Goal: Information Seeking & Learning: Learn about a topic

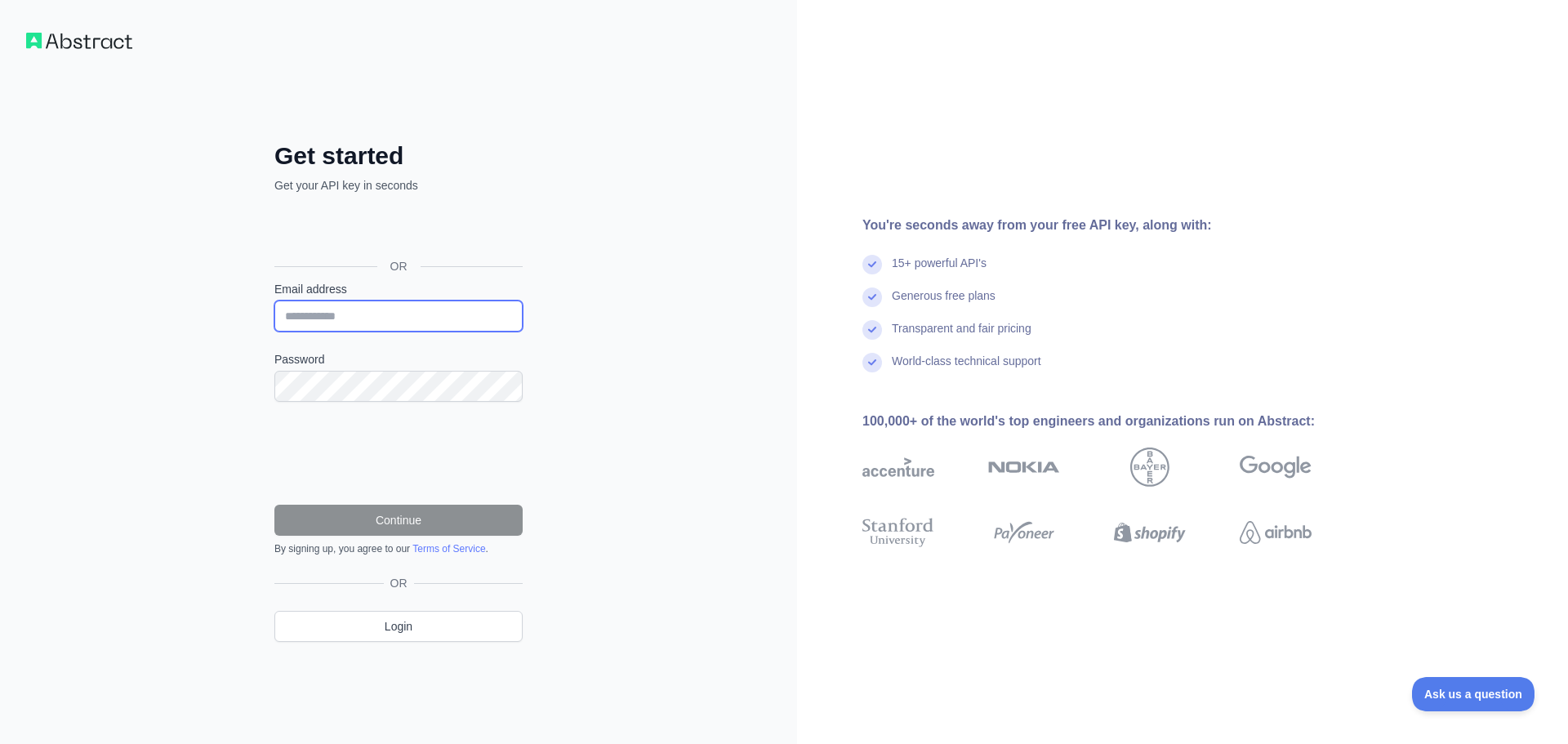
click at [399, 326] on input "Email address" at bounding box center [399, 316] width 248 height 31
type input "**********"
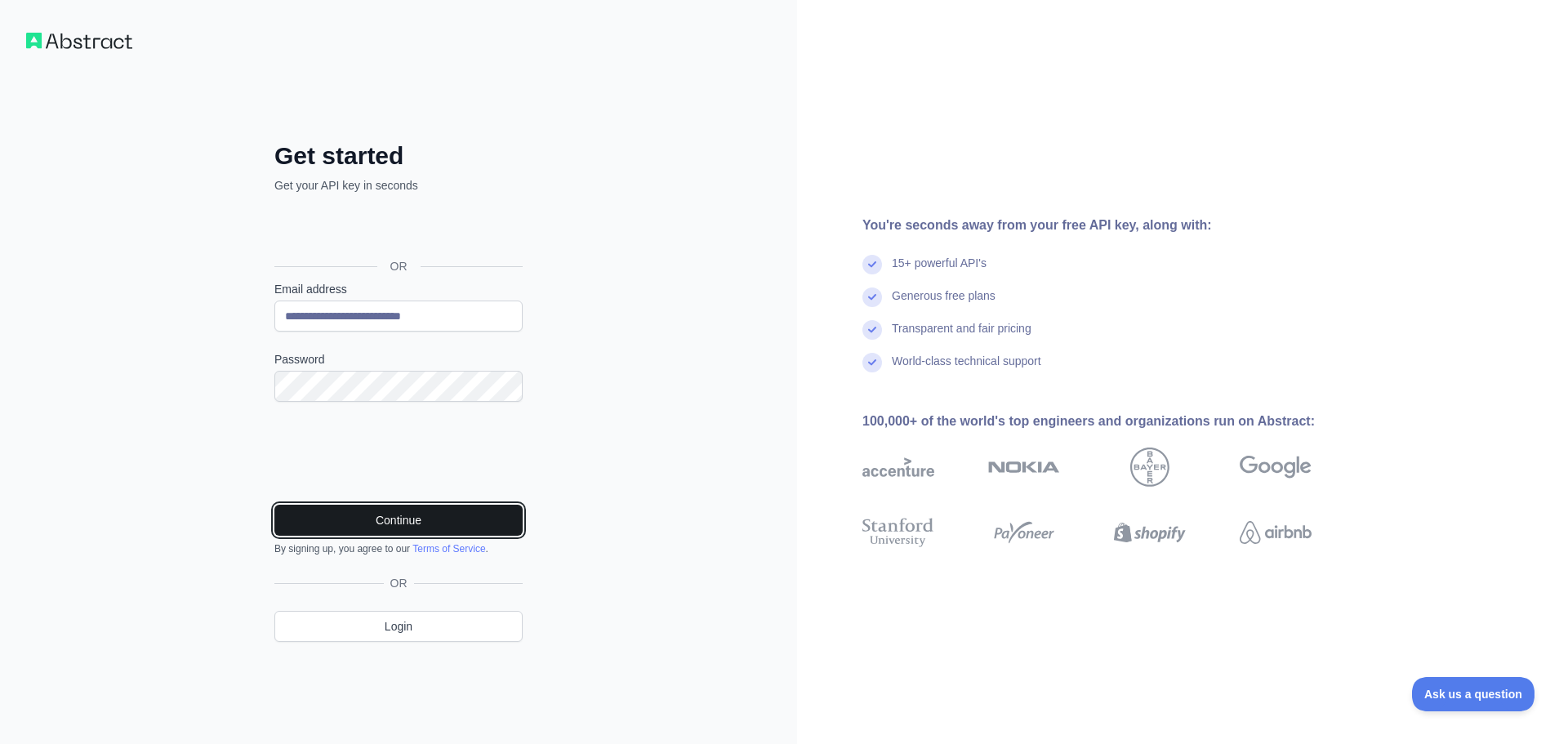
click at [370, 513] on button "Continue" at bounding box center [399, 520] width 248 height 31
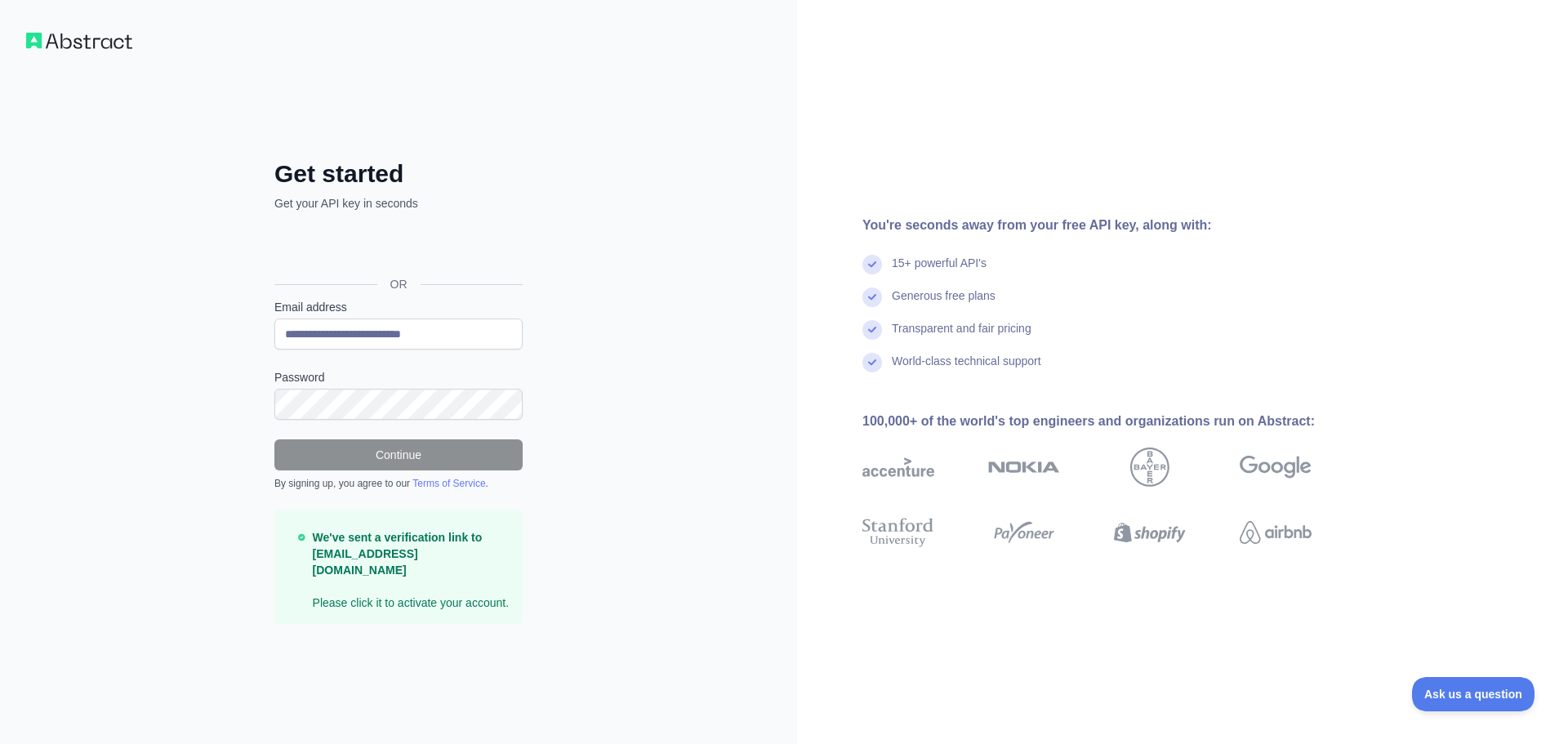
click at [588, 482] on div "**********" at bounding box center [399, 372] width 797 height 744
click at [596, 490] on div "**********" at bounding box center [399, 372] width 797 height 744
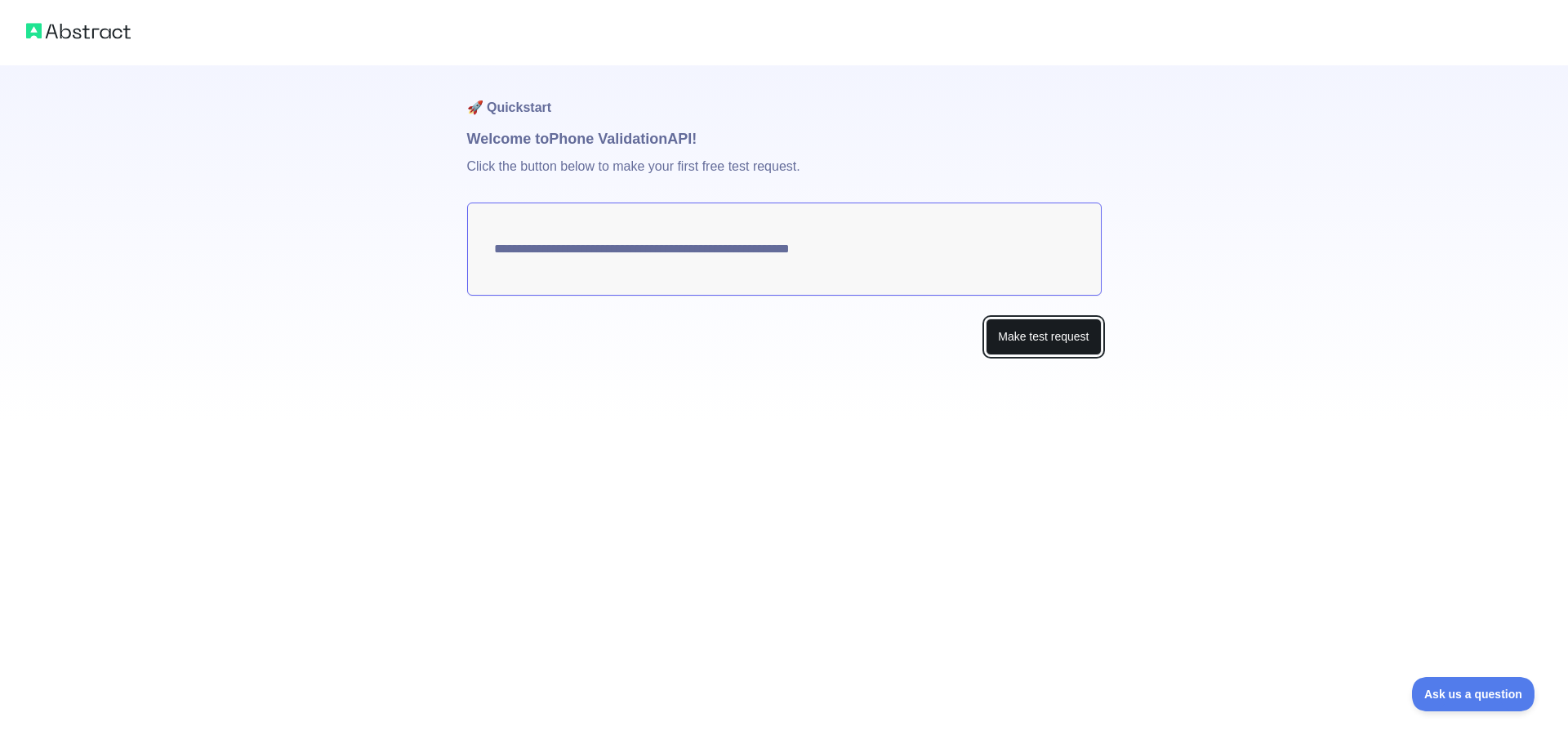
click at [1064, 337] on button "Make test request" at bounding box center [1042, 337] width 115 height 37
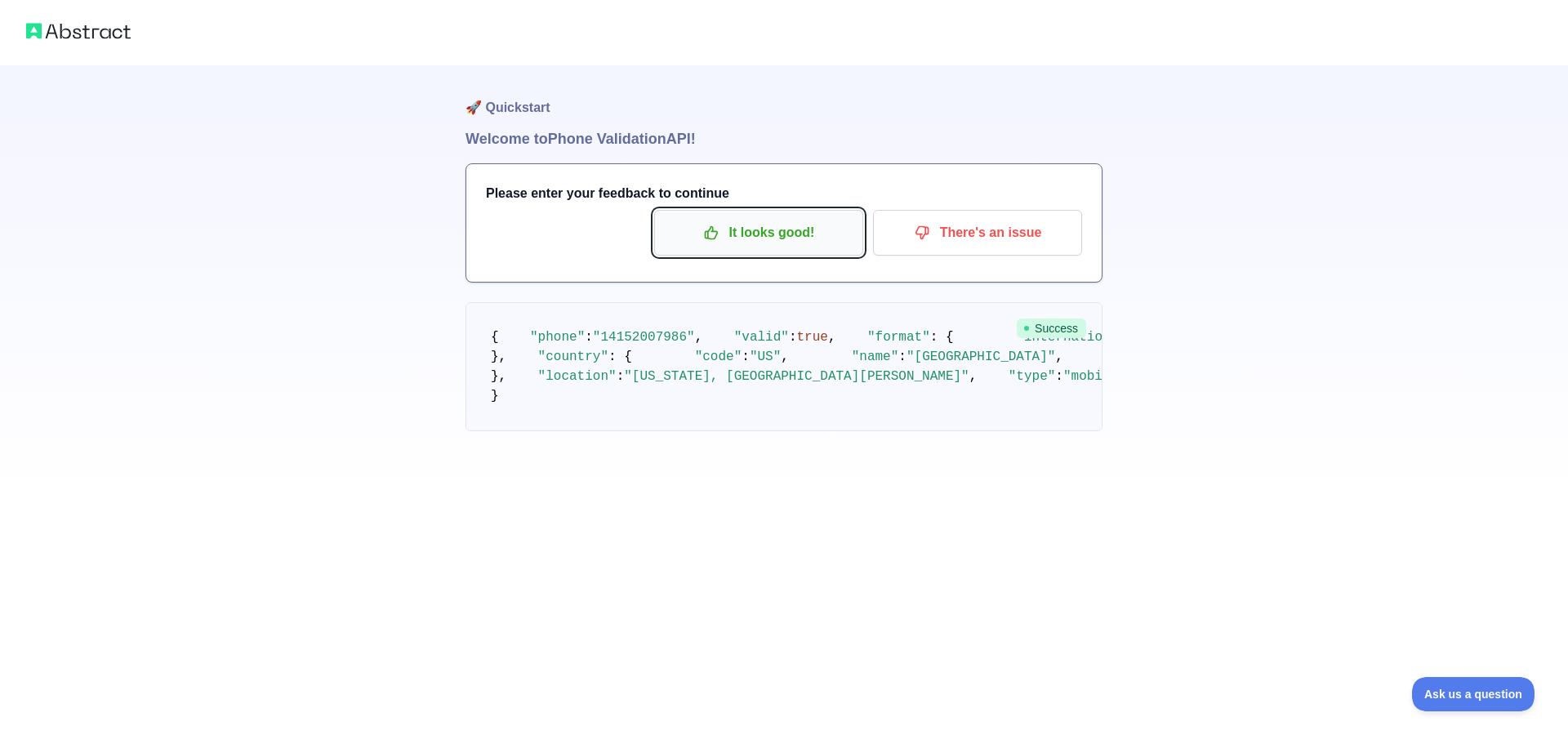
click at [825, 243] on p "It looks good!" at bounding box center [758, 232] width 184 height 28
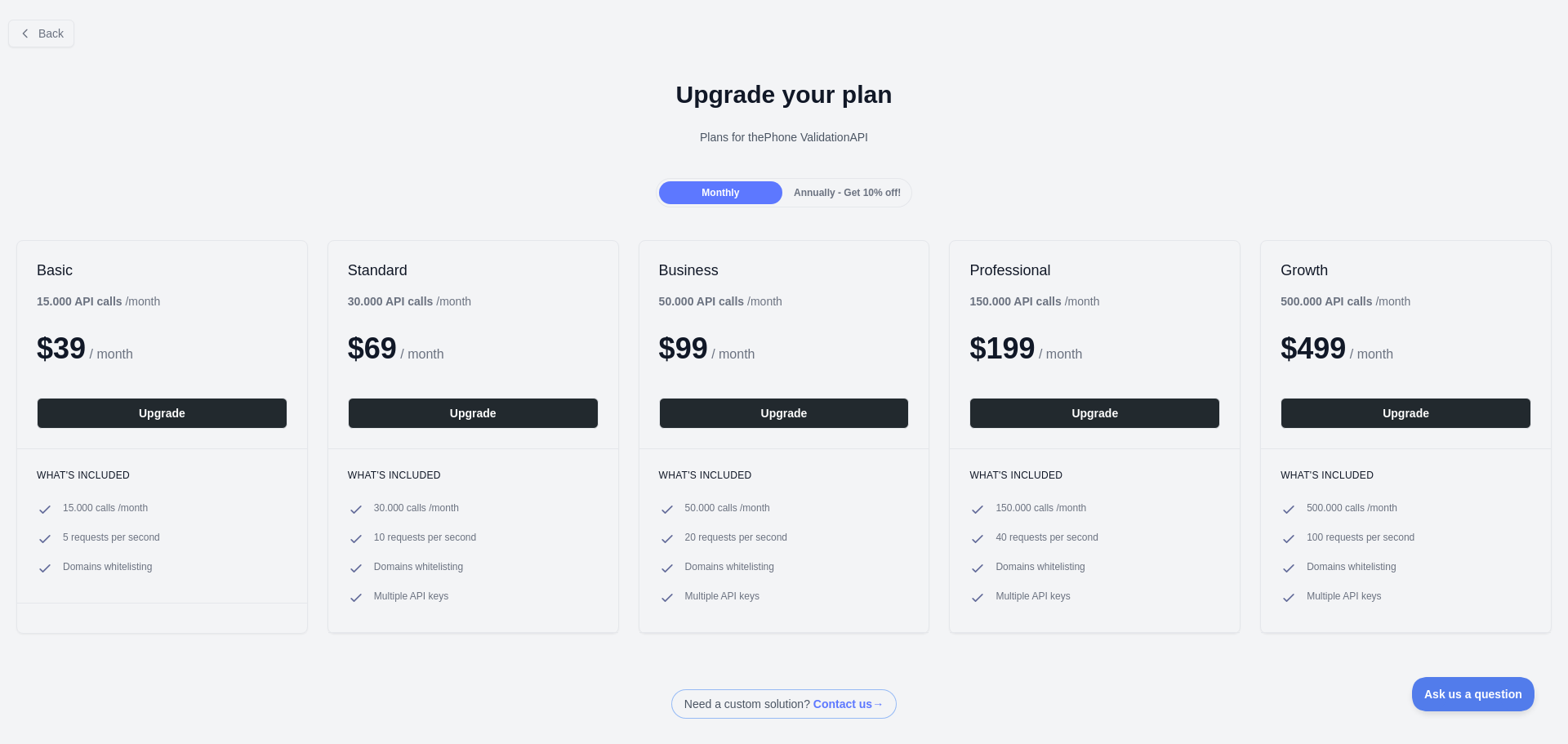
click at [863, 187] on span "Annually - Get 10% off!" at bounding box center [847, 193] width 107 height 11
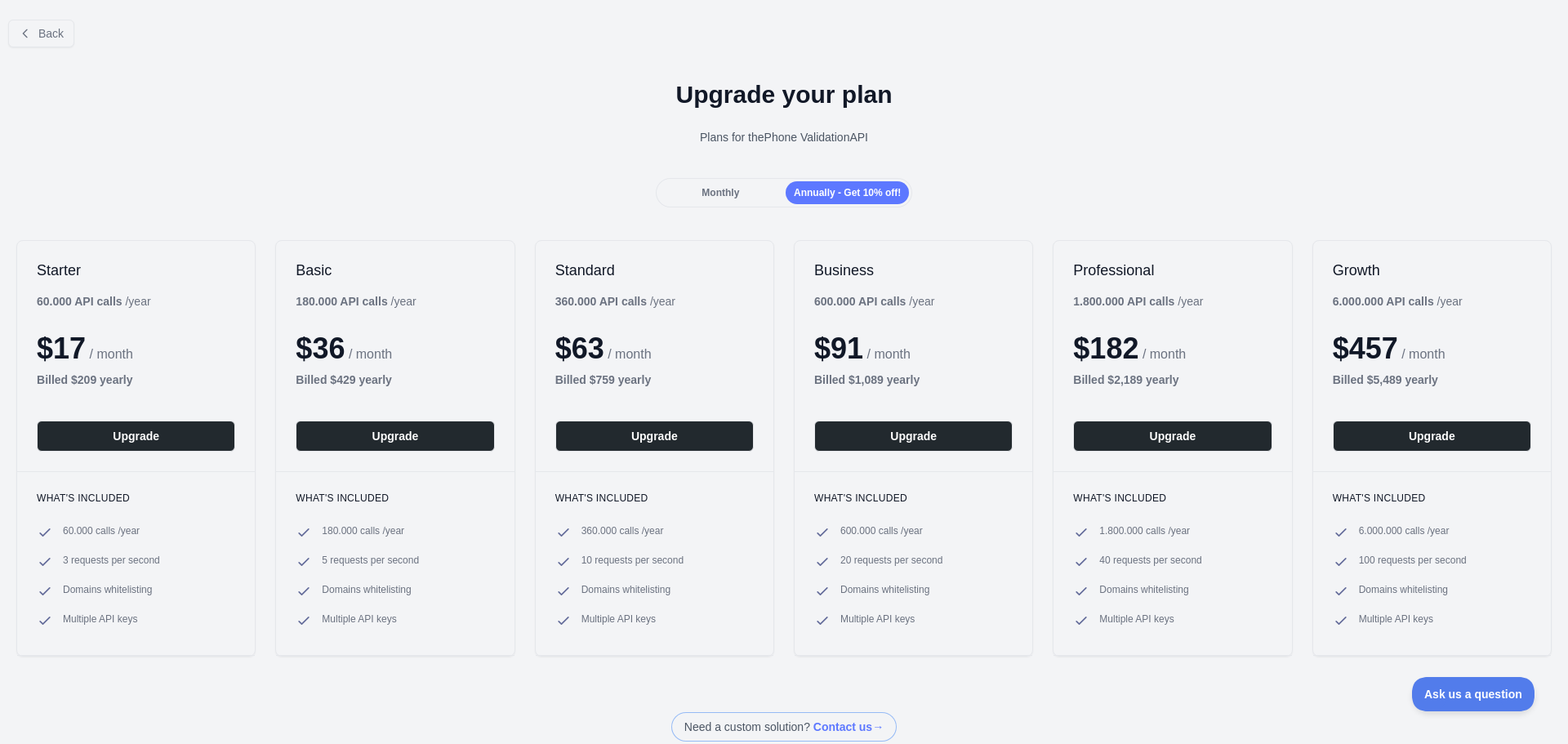
click at [768, 184] on div "Monthly" at bounding box center [720, 193] width 123 height 23
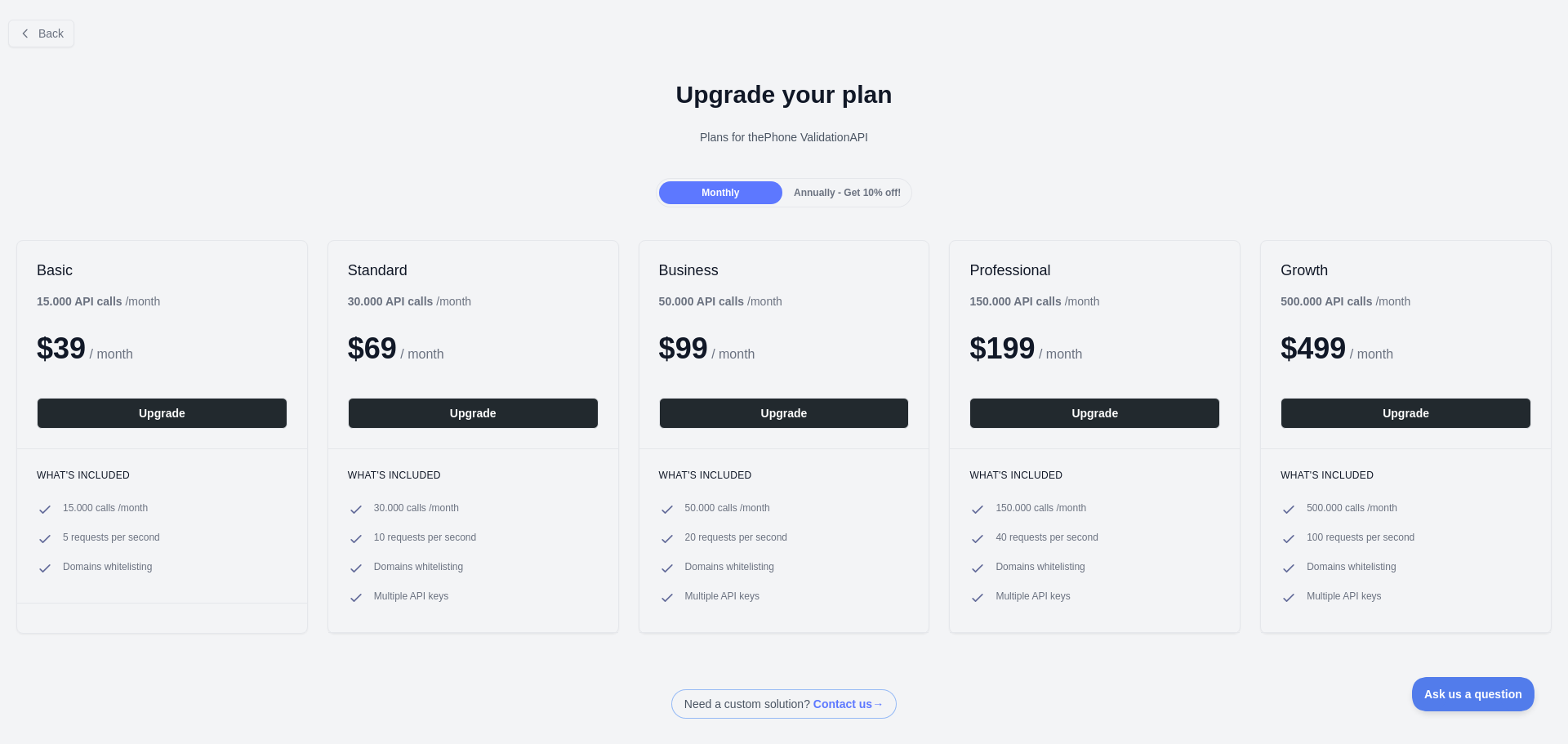
click at [840, 194] on span "Annually - Get 10% off!" at bounding box center [847, 193] width 107 height 11
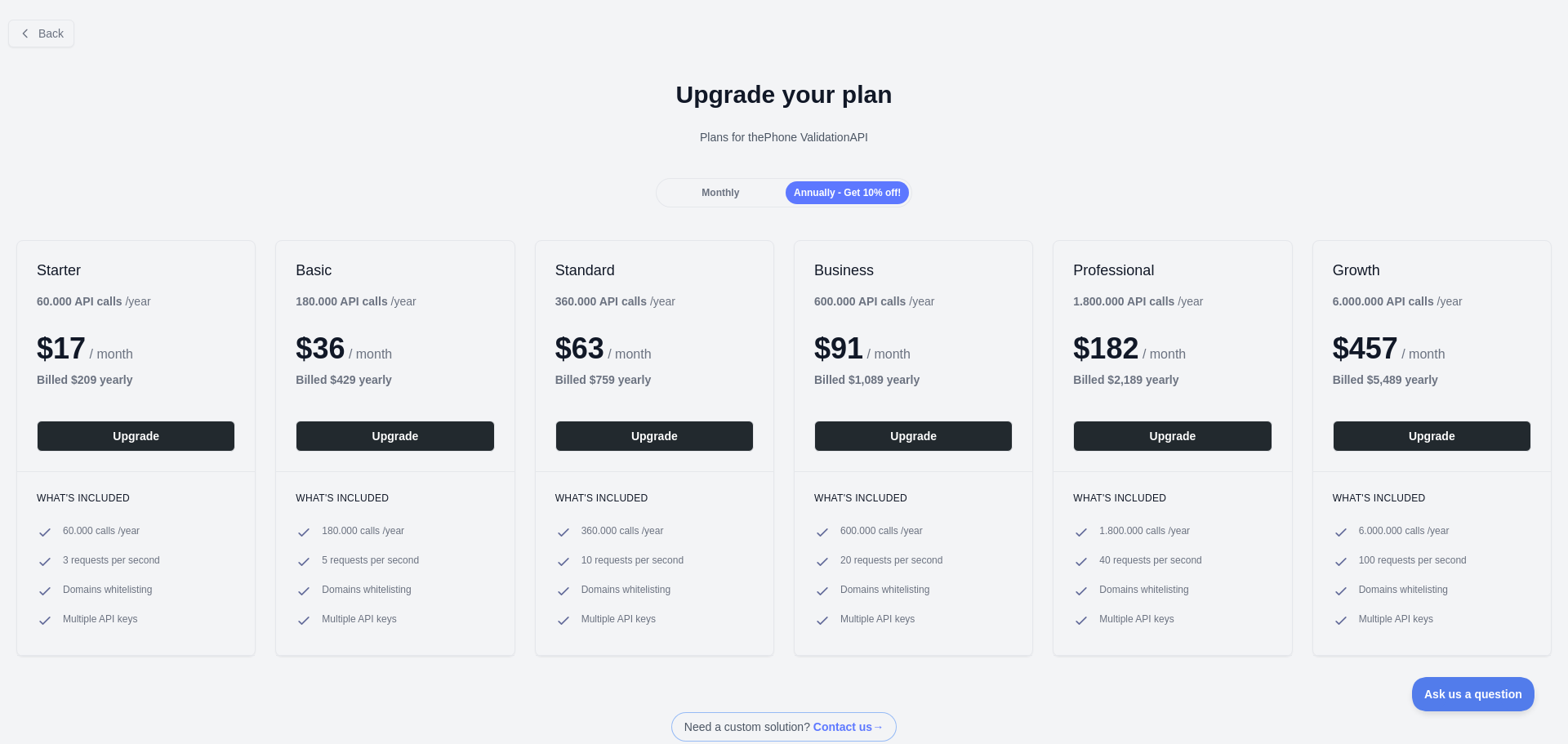
click at [758, 184] on div "Monthly" at bounding box center [720, 193] width 123 height 23
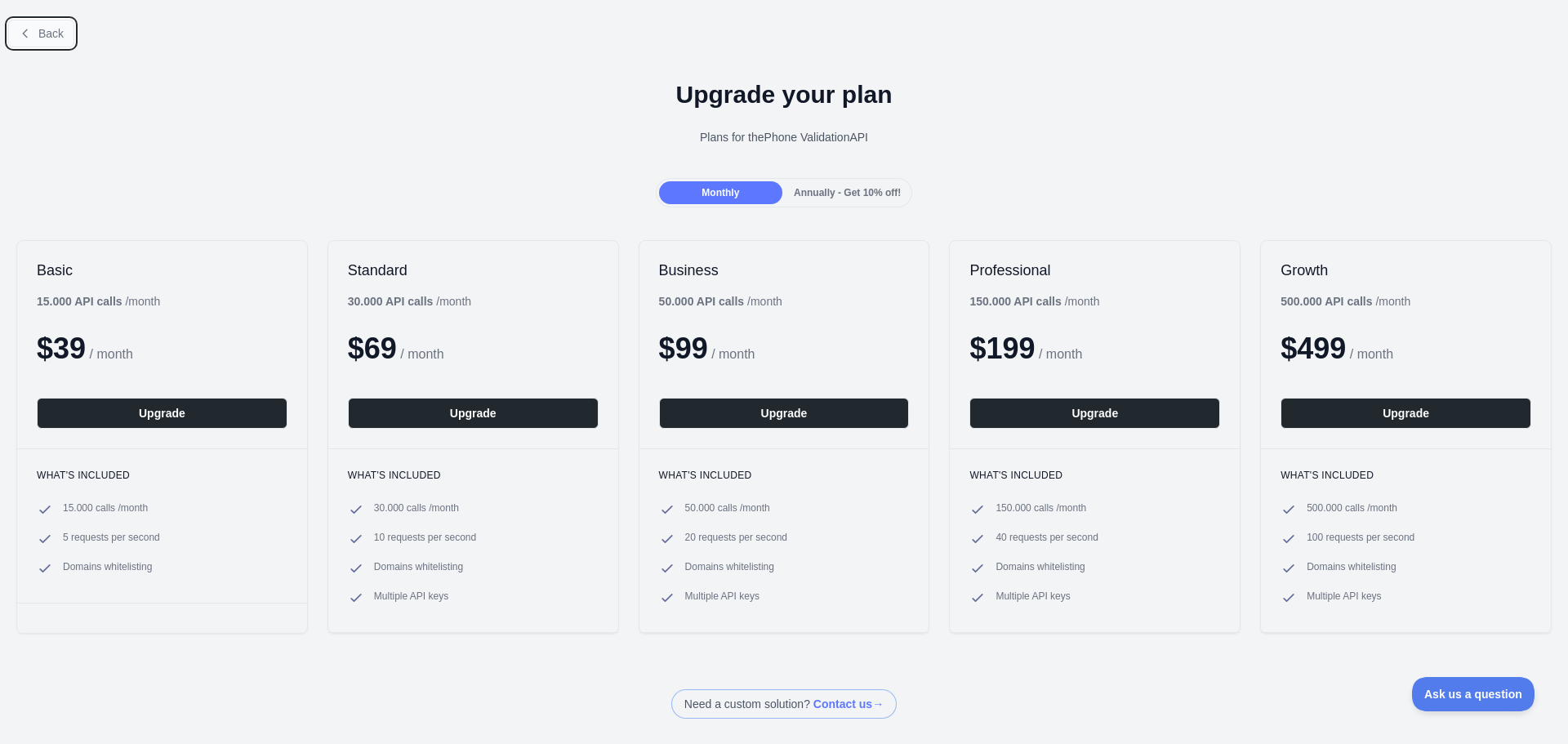
click at [58, 45] on button "Back" at bounding box center [41, 33] width 66 height 28
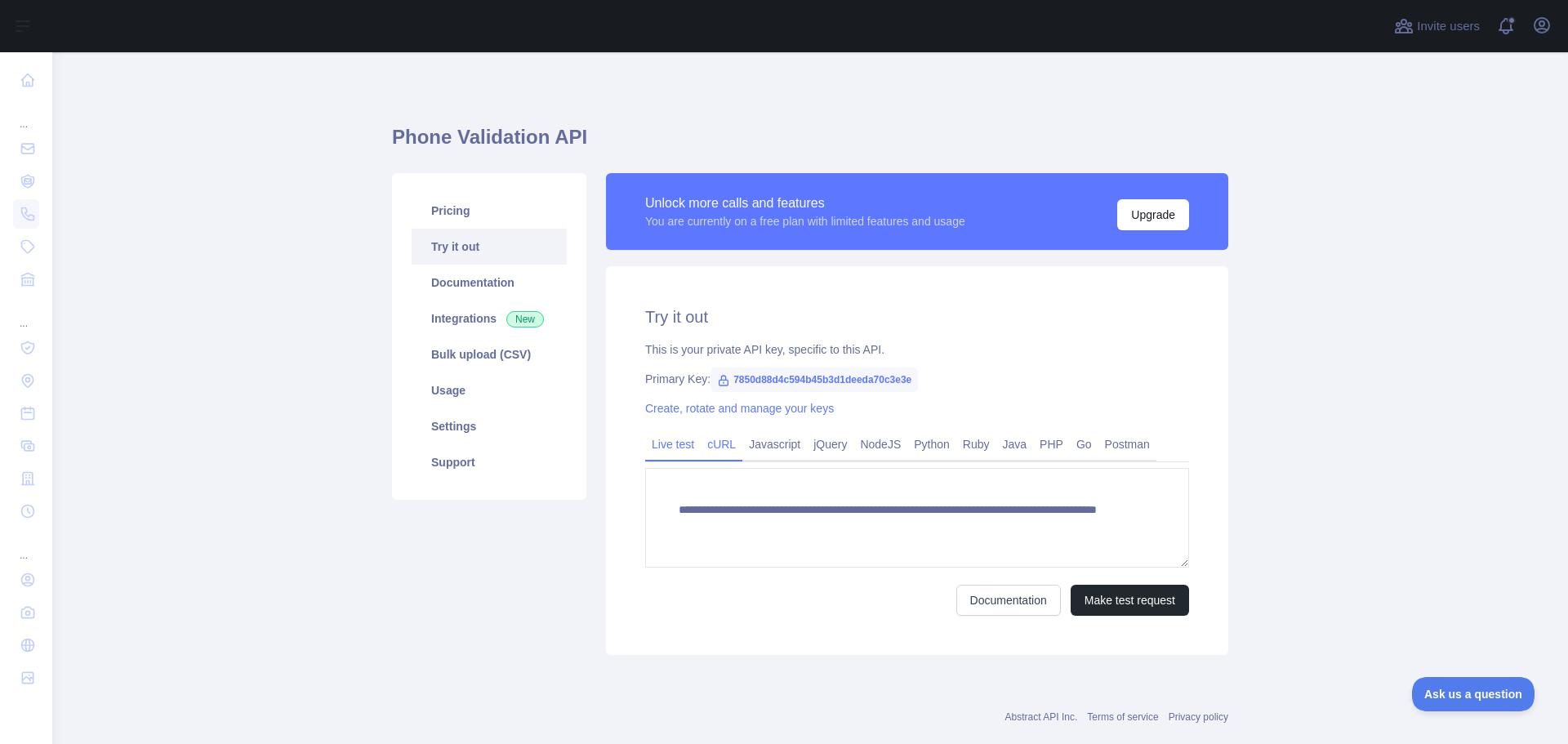
click at [708, 447] on link "cURL" at bounding box center [721, 444] width 42 height 26
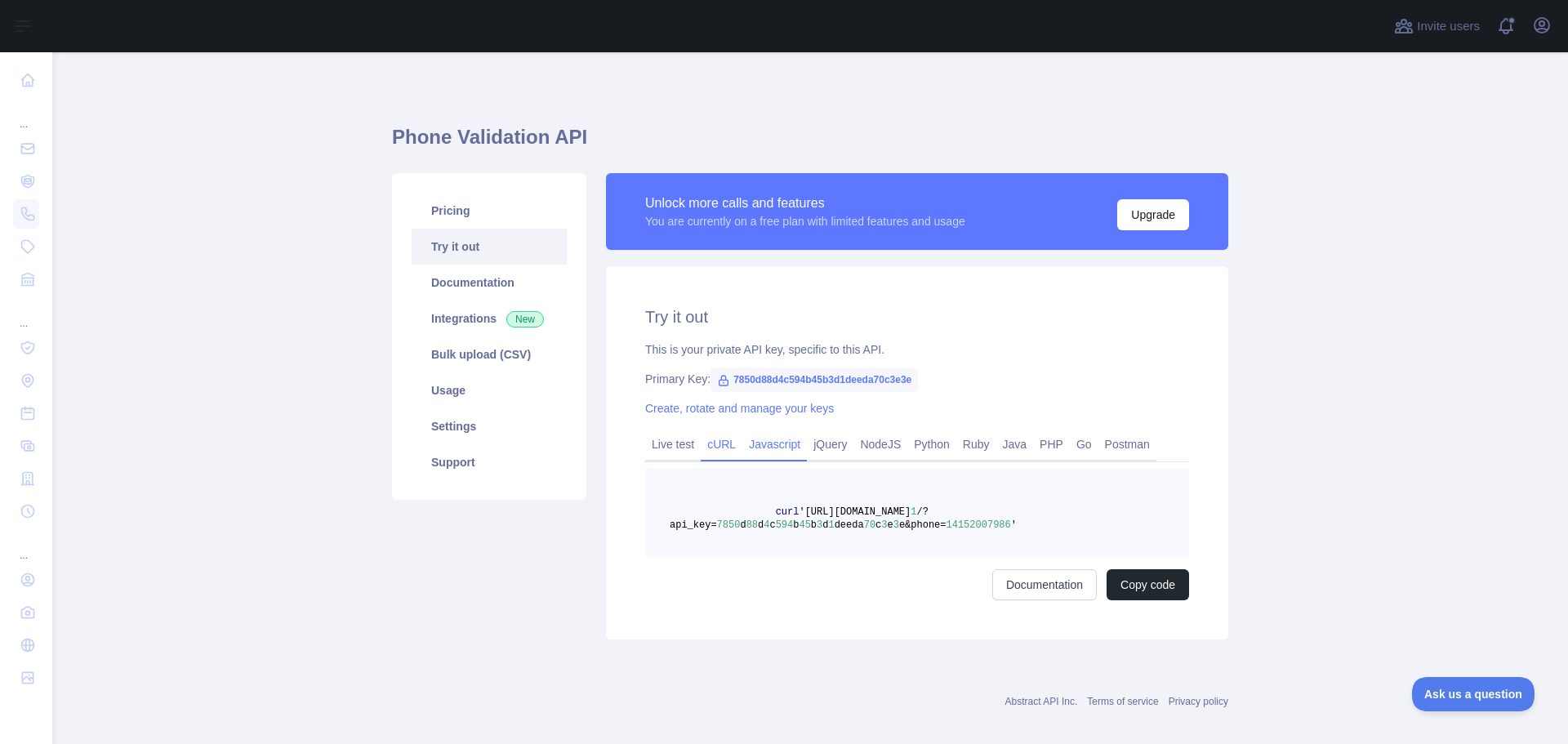
click at [763, 447] on link "Javascript" at bounding box center [774, 444] width 65 height 26
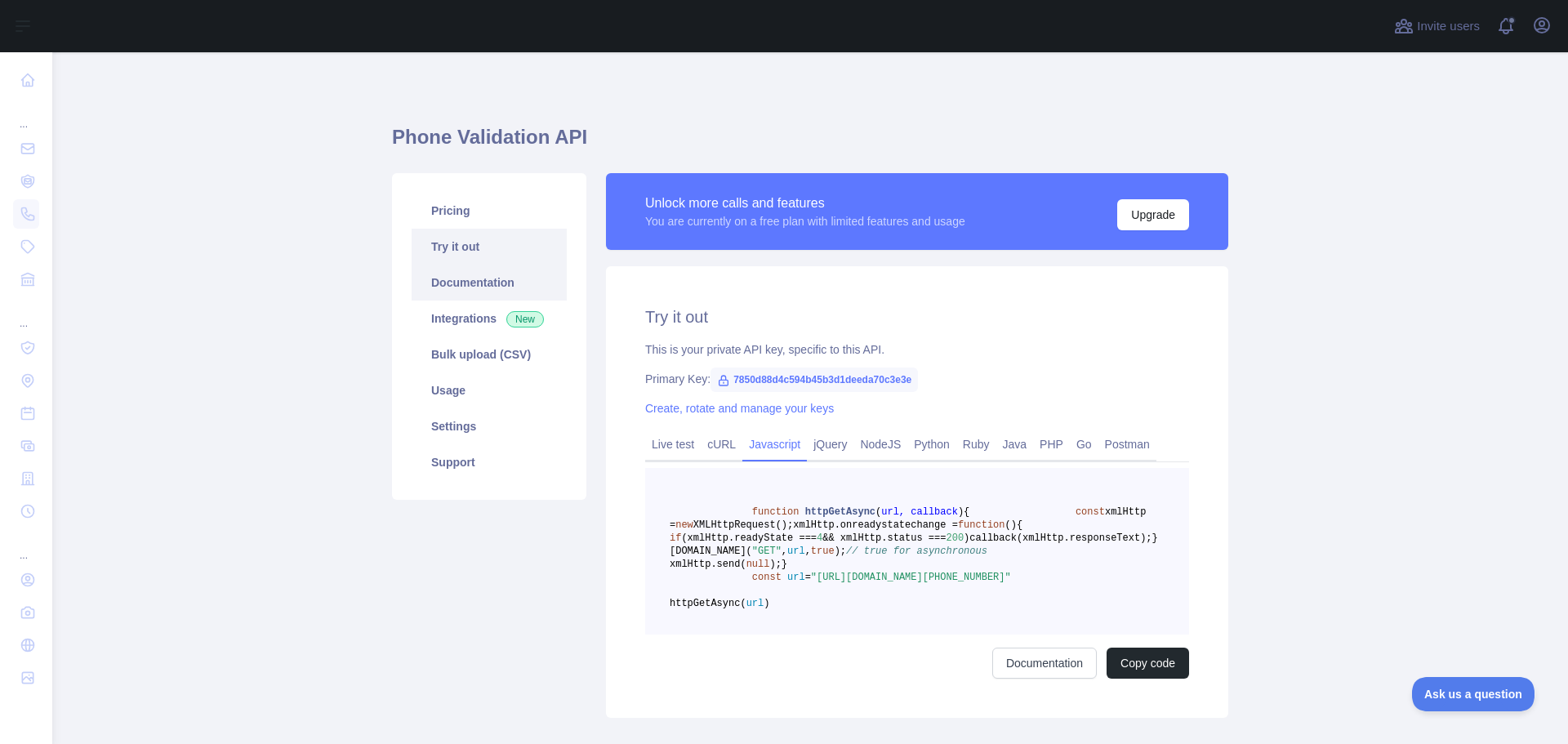
click at [509, 283] on link "Documentation" at bounding box center [488, 282] width 155 height 36
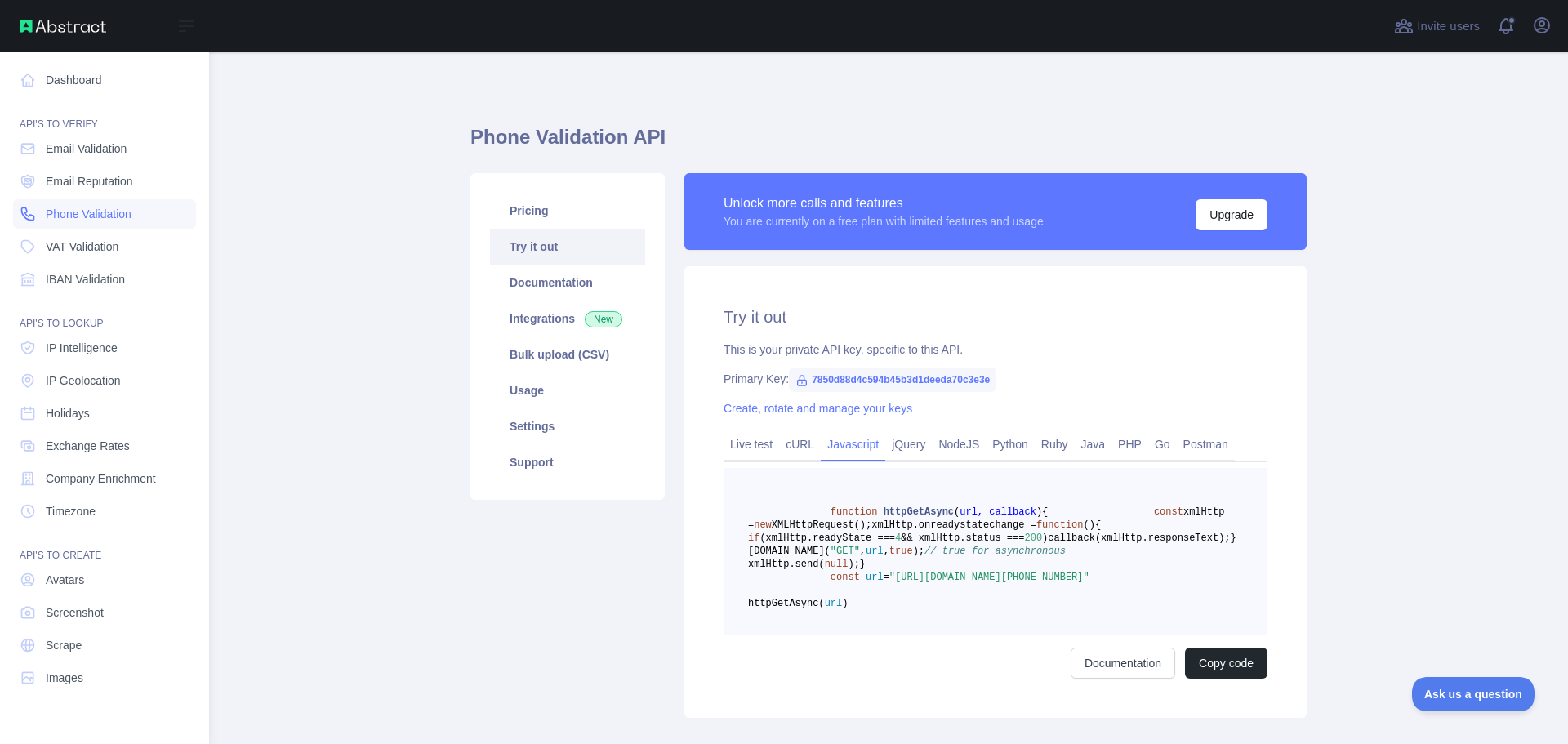
click at [132, 213] on span "Phone Validation" at bounding box center [89, 214] width 86 height 16
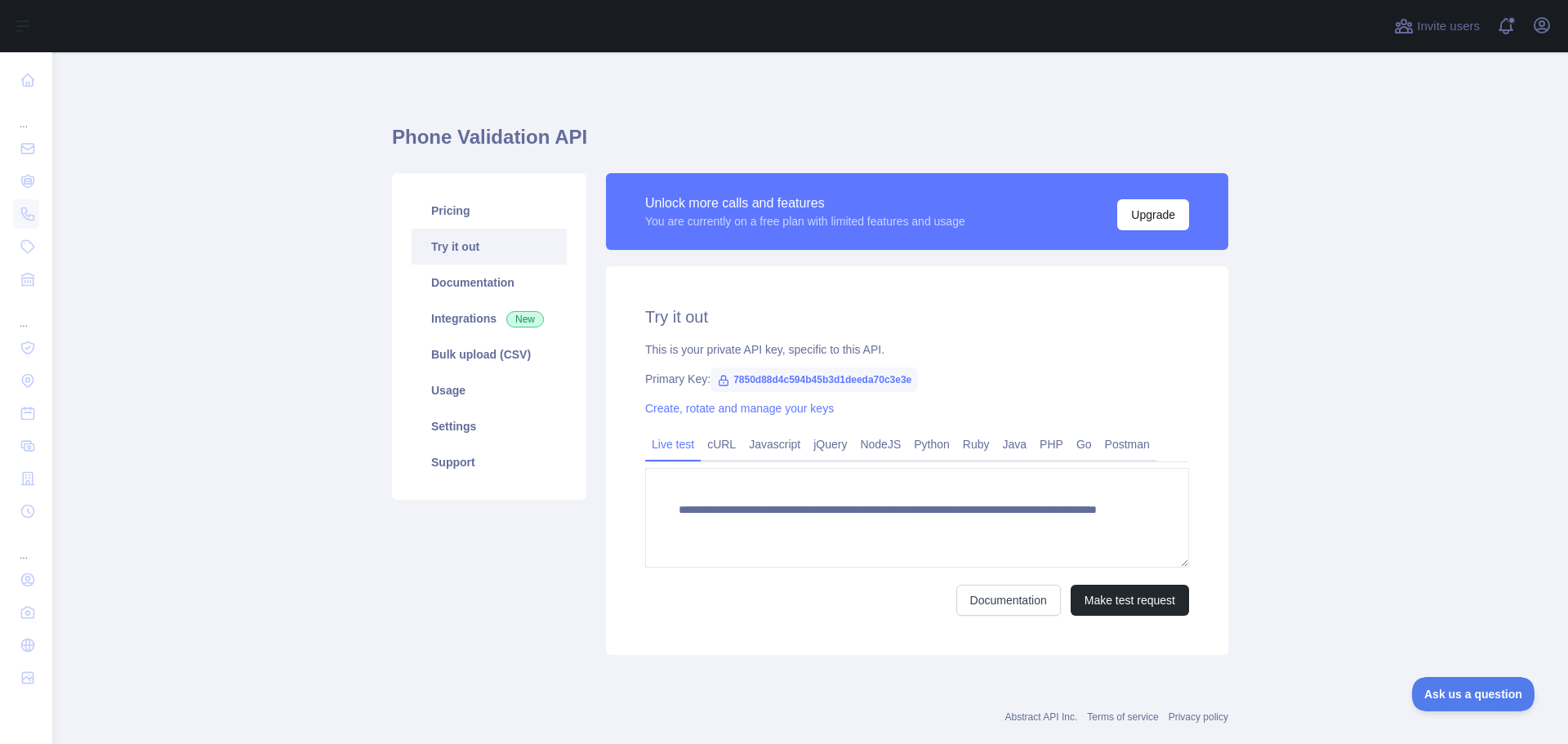
click at [436, 245] on link "Try it out" at bounding box center [488, 247] width 155 height 36
click at [705, 448] on link "cURL" at bounding box center [721, 444] width 42 height 26
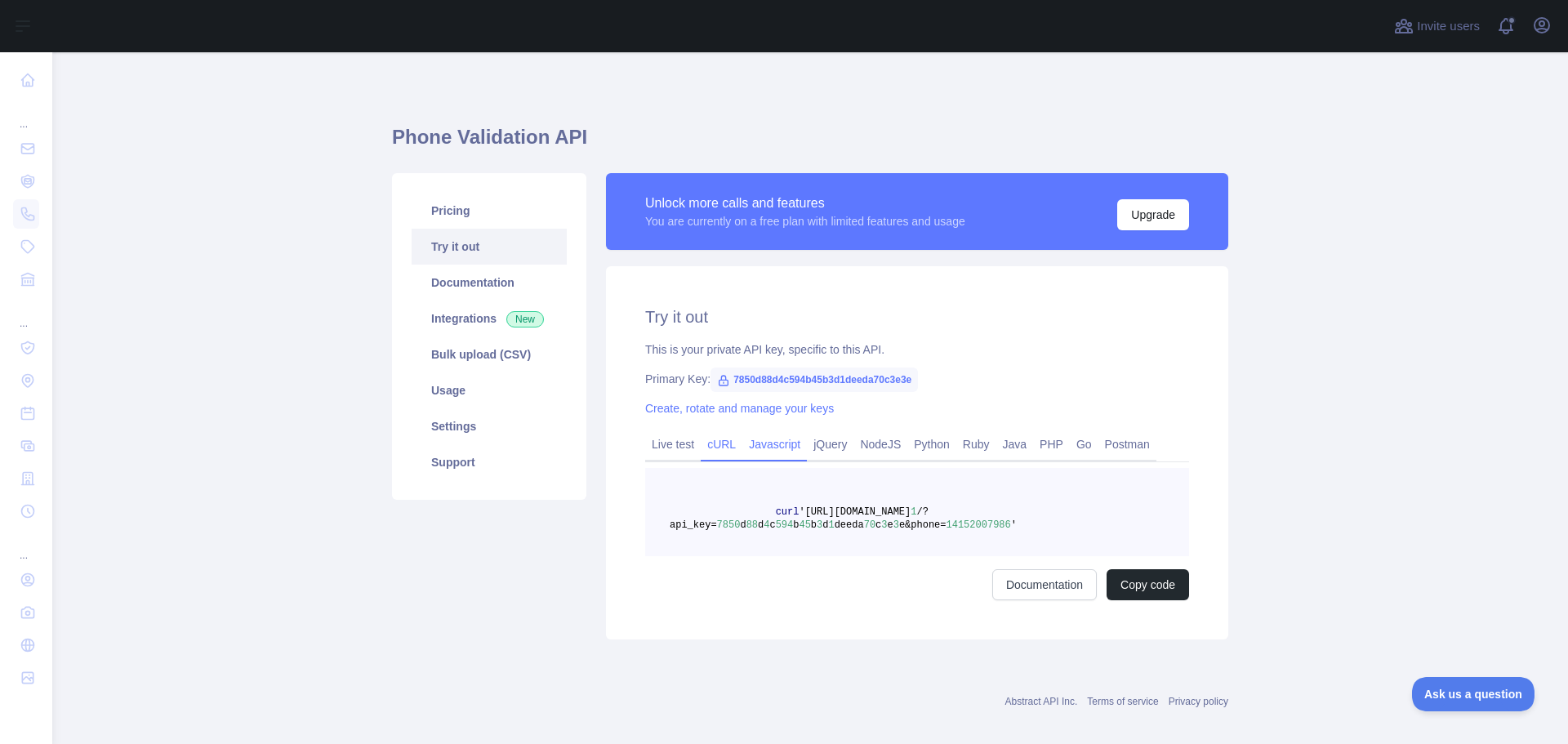
click at [764, 451] on link "Javascript" at bounding box center [774, 444] width 65 height 26
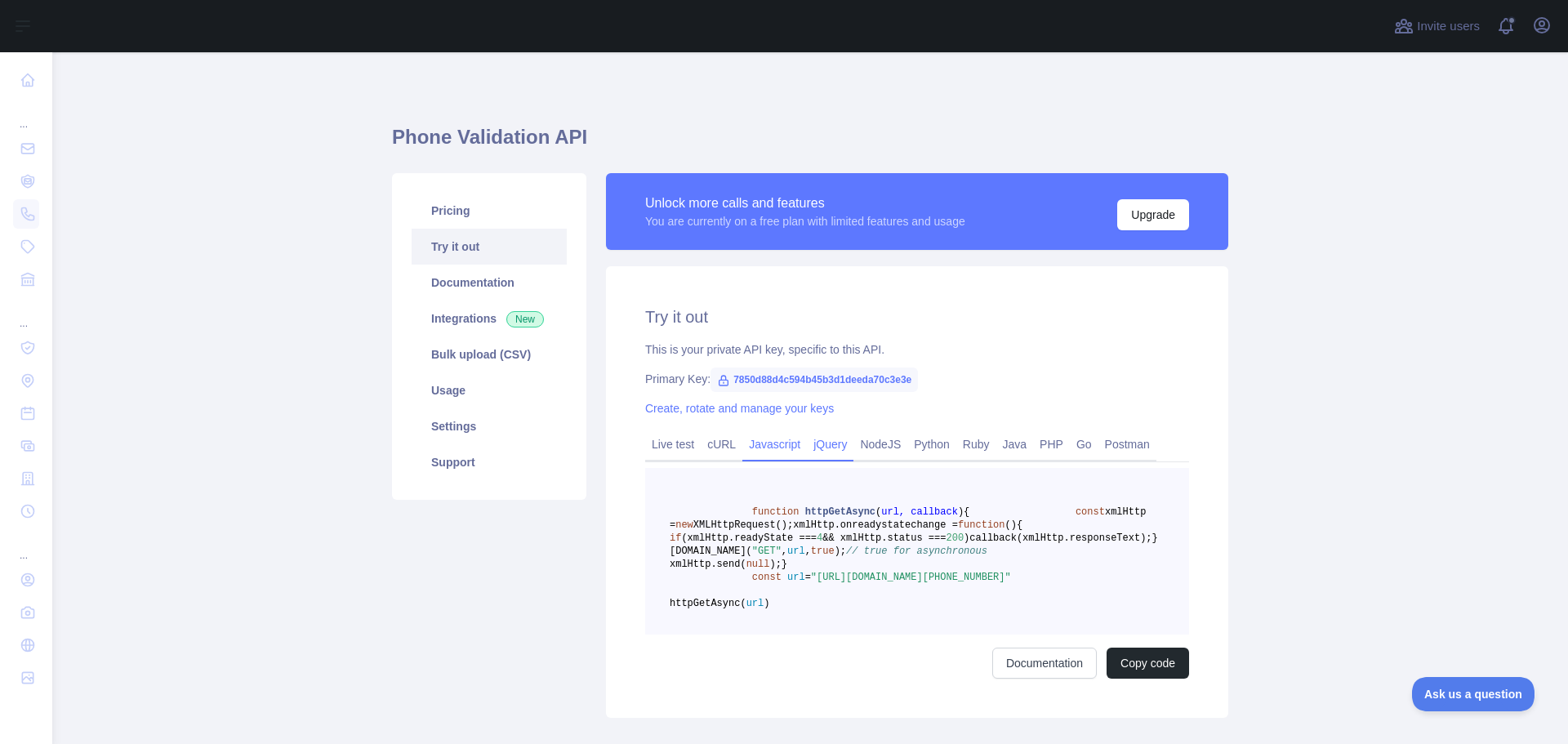
click at [807, 448] on link "jQuery" at bounding box center [830, 444] width 47 height 26
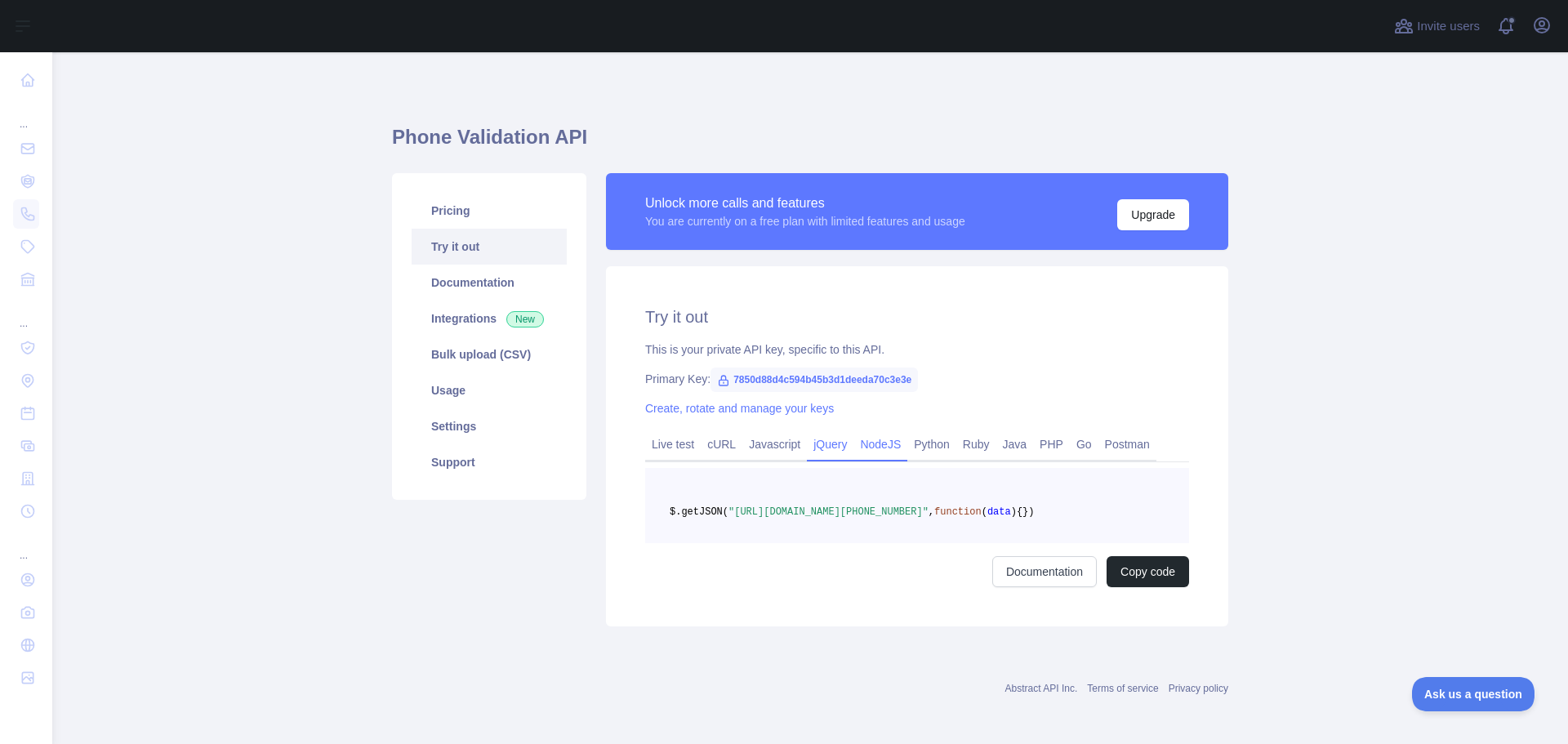
click at [872, 451] on link "NodeJS" at bounding box center [880, 444] width 53 height 26
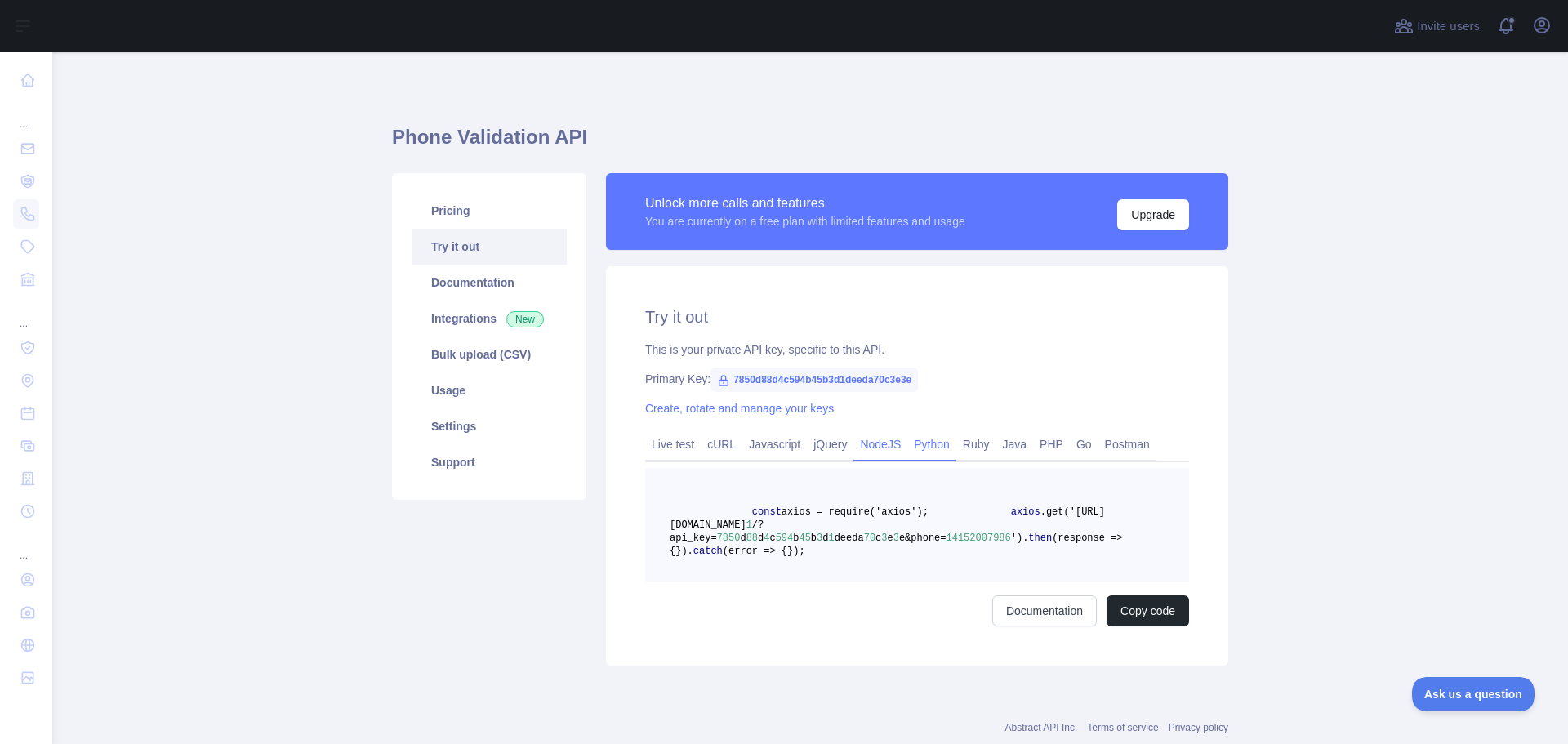
click at [915, 451] on link "Python" at bounding box center [931, 444] width 49 height 26
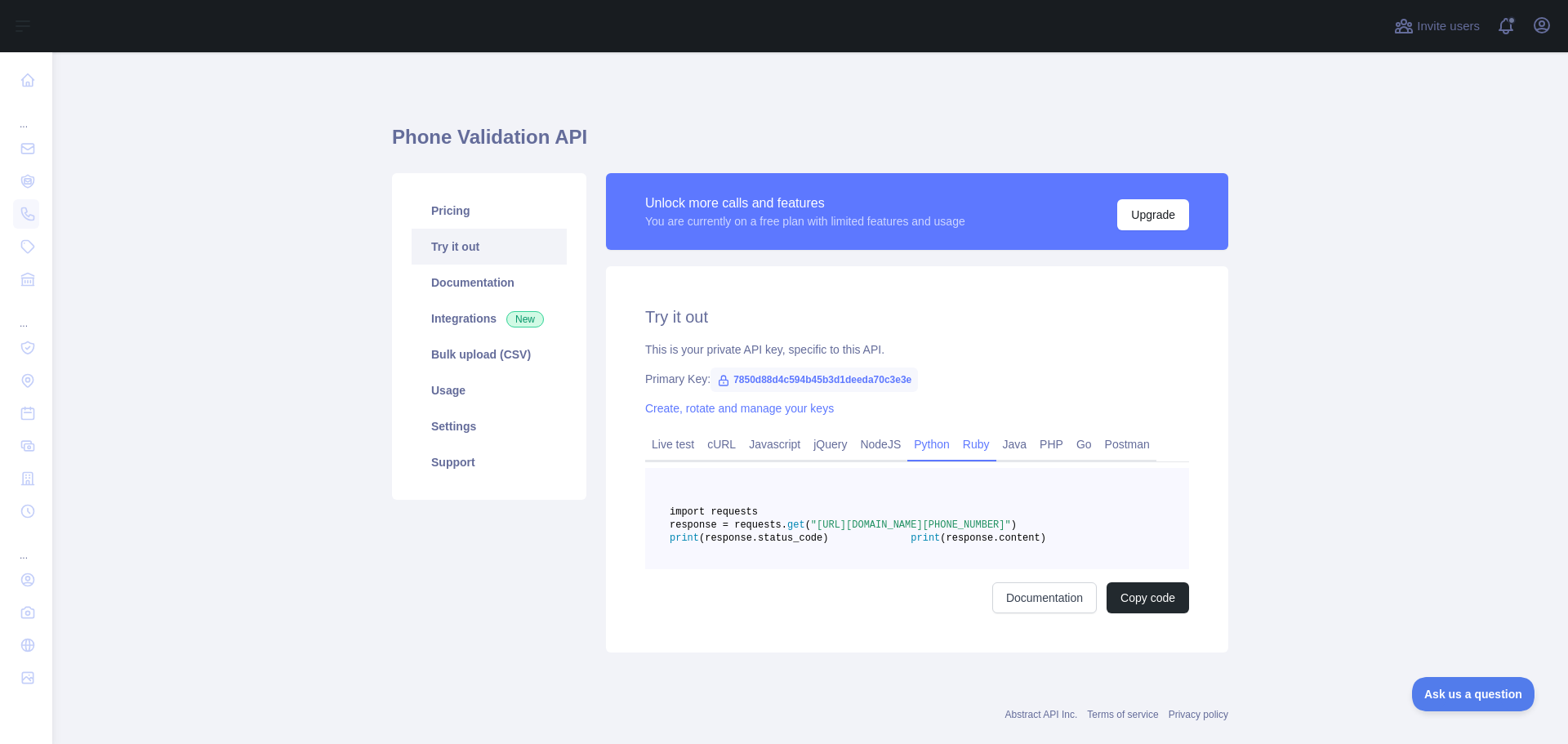
click at [972, 449] on link "Ruby" at bounding box center [976, 444] width 40 height 26
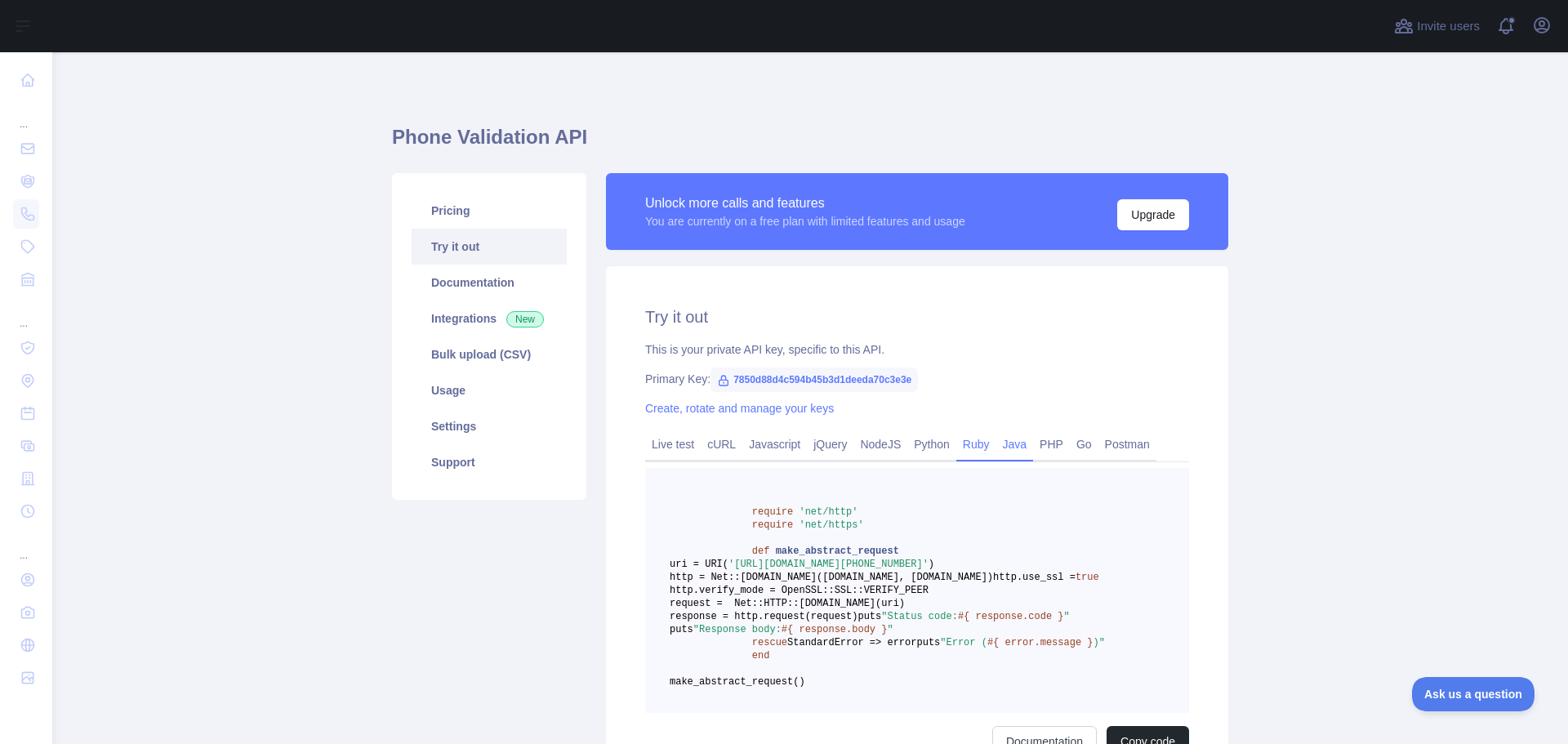
click at [1002, 447] on link "Java" at bounding box center [1014, 444] width 37 height 26
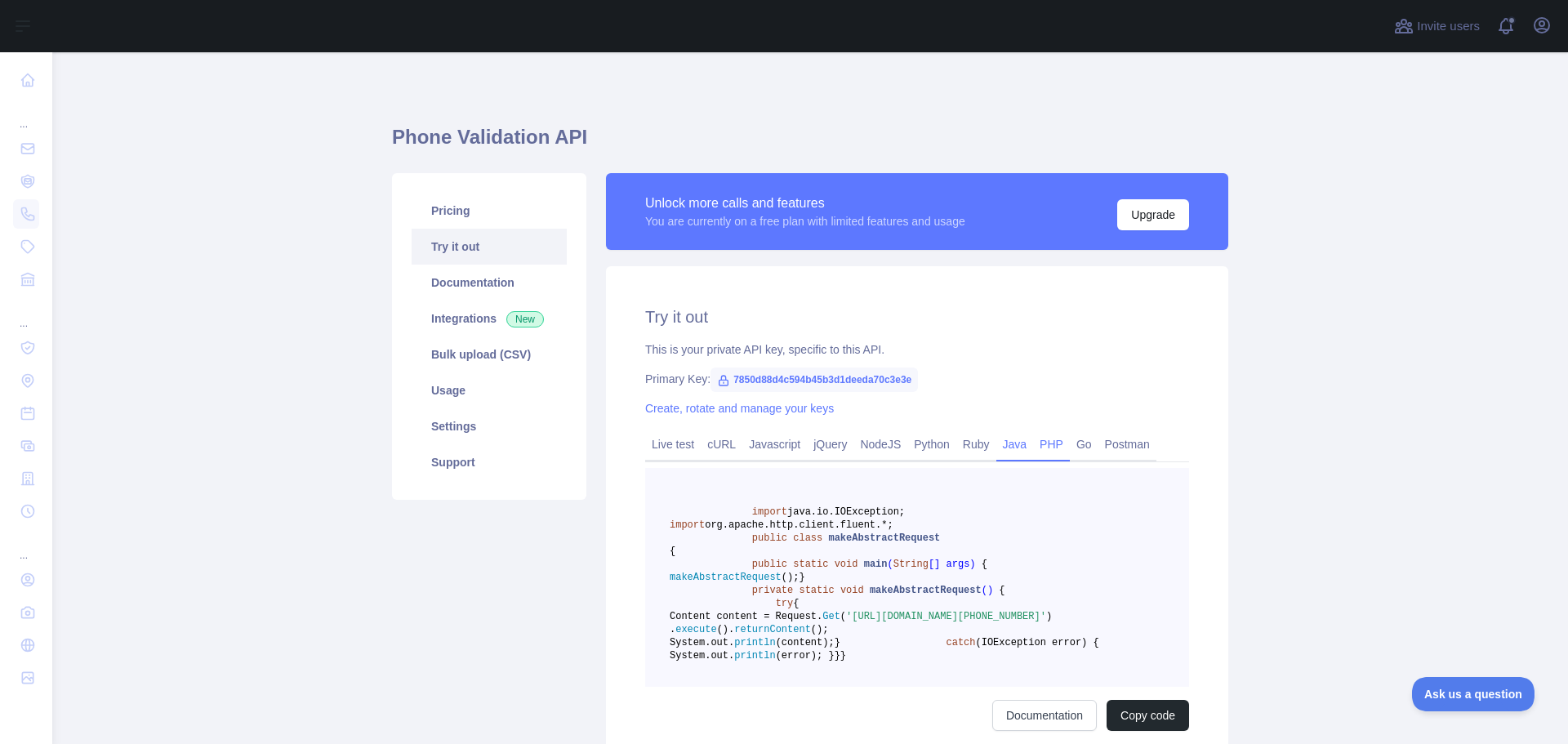
click at [1033, 447] on link "PHP" at bounding box center [1051, 444] width 37 height 26
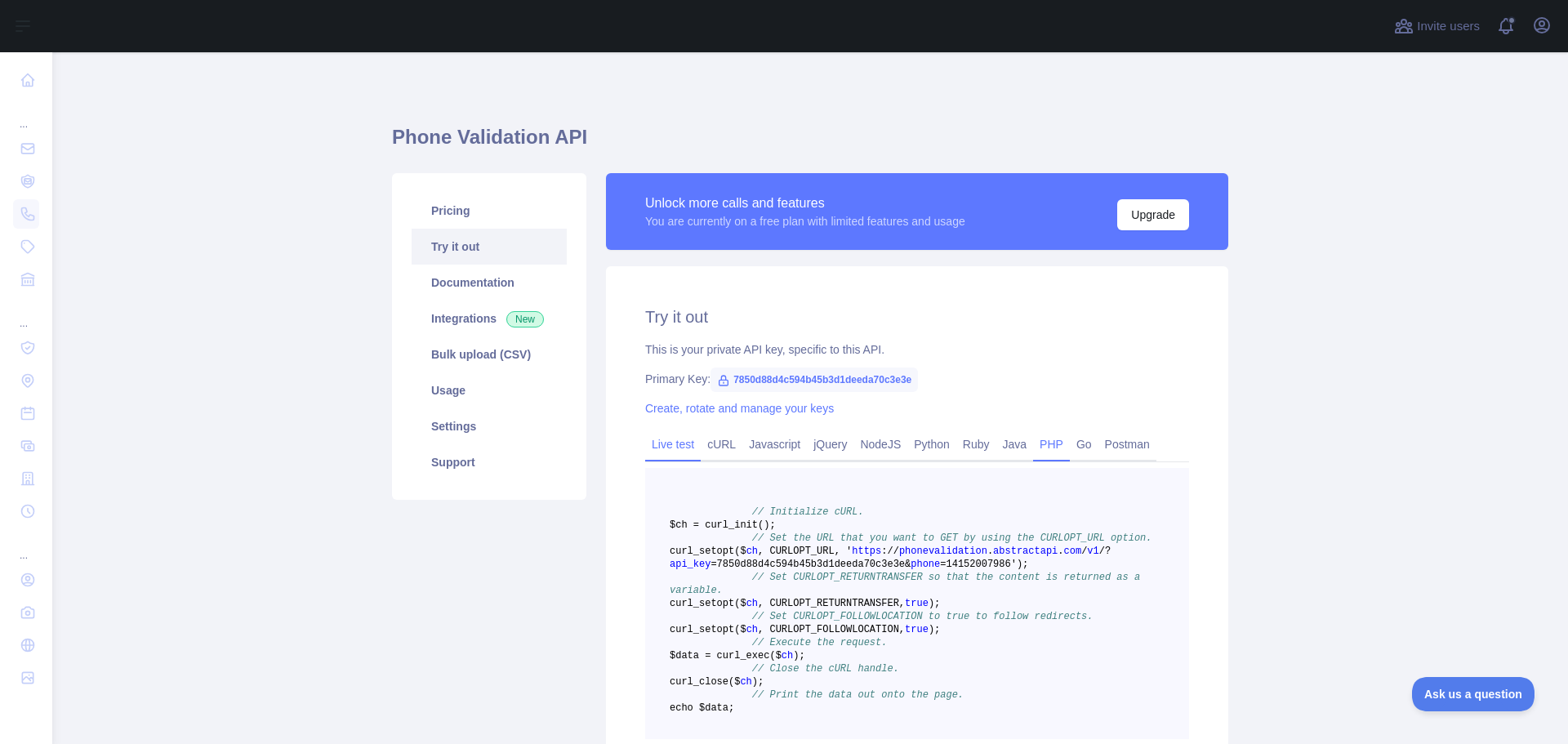
click at [675, 449] on link "Live test" at bounding box center [672, 444] width 55 height 26
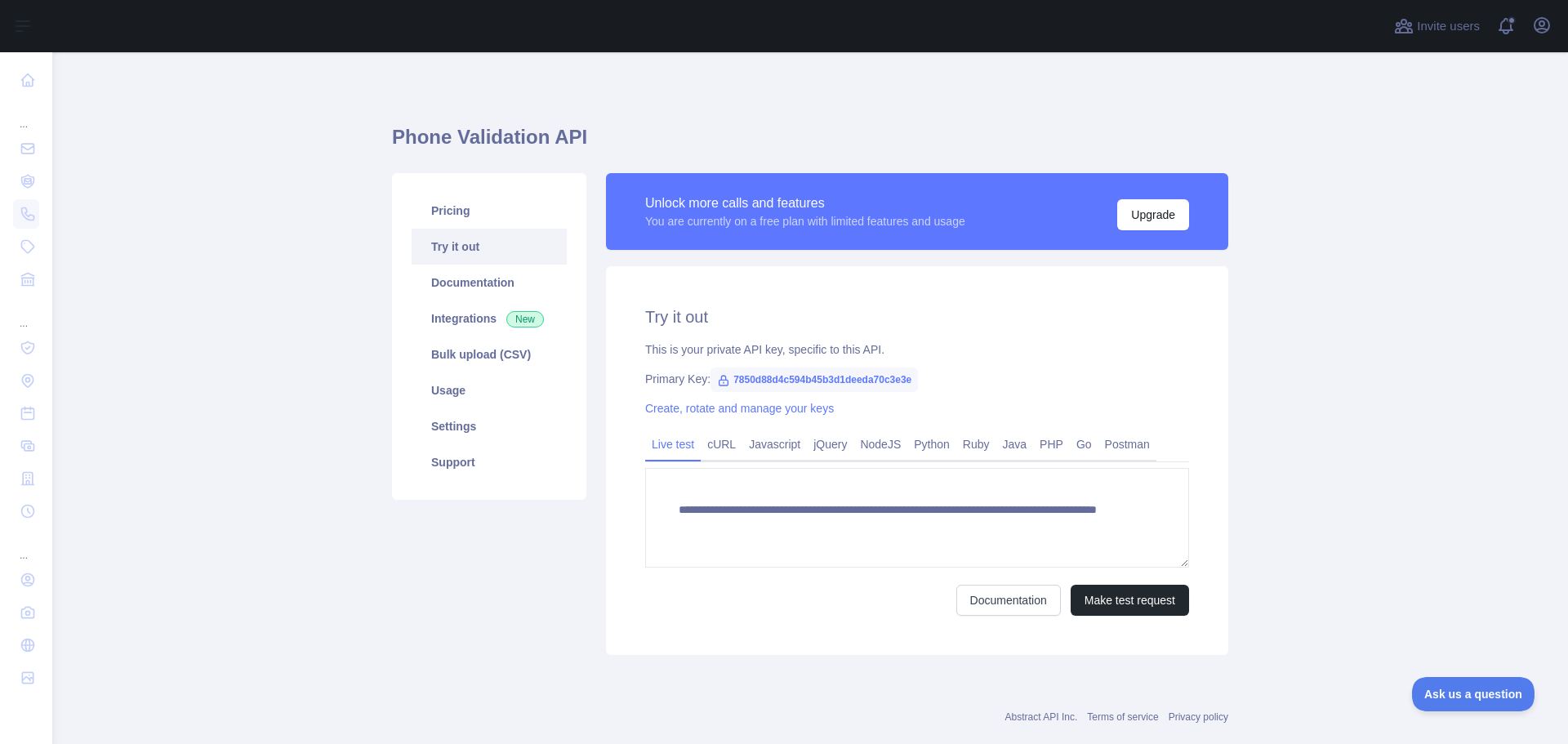
click at [469, 262] on link "Try it out" at bounding box center [488, 247] width 155 height 36
click at [481, 200] on link "Pricing" at bounding box center [488, 211] width 155 height 36
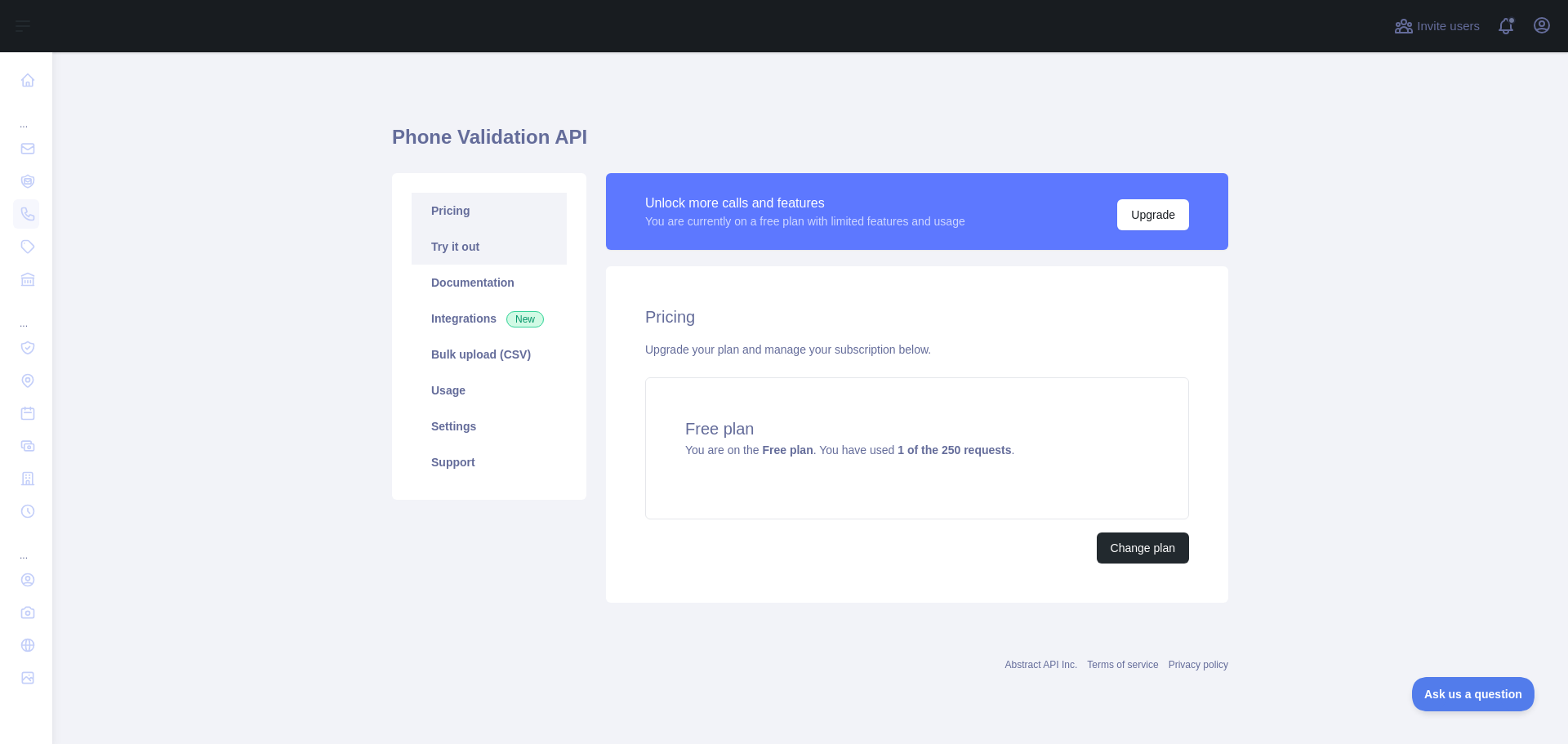
click at [480, 240] on link "Try it out" at bounding box center [488, 247] width 155 height 36
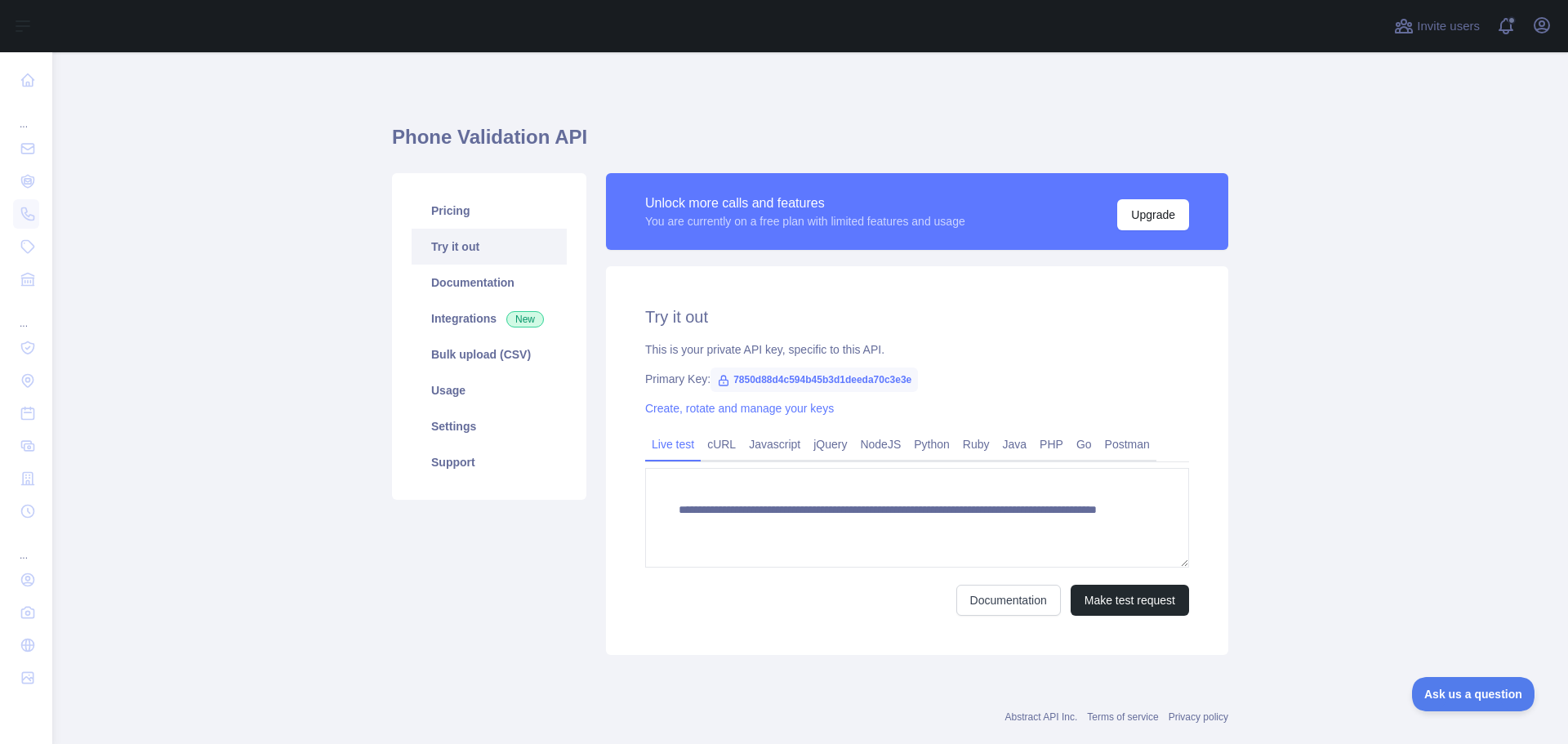
click at [476, 241] on link "Try it out" at bounding box center [488, 247] width 155 height 36
click at [476, 227] on link "Pricing" at bounding box center [488, 211] width 155 height 36
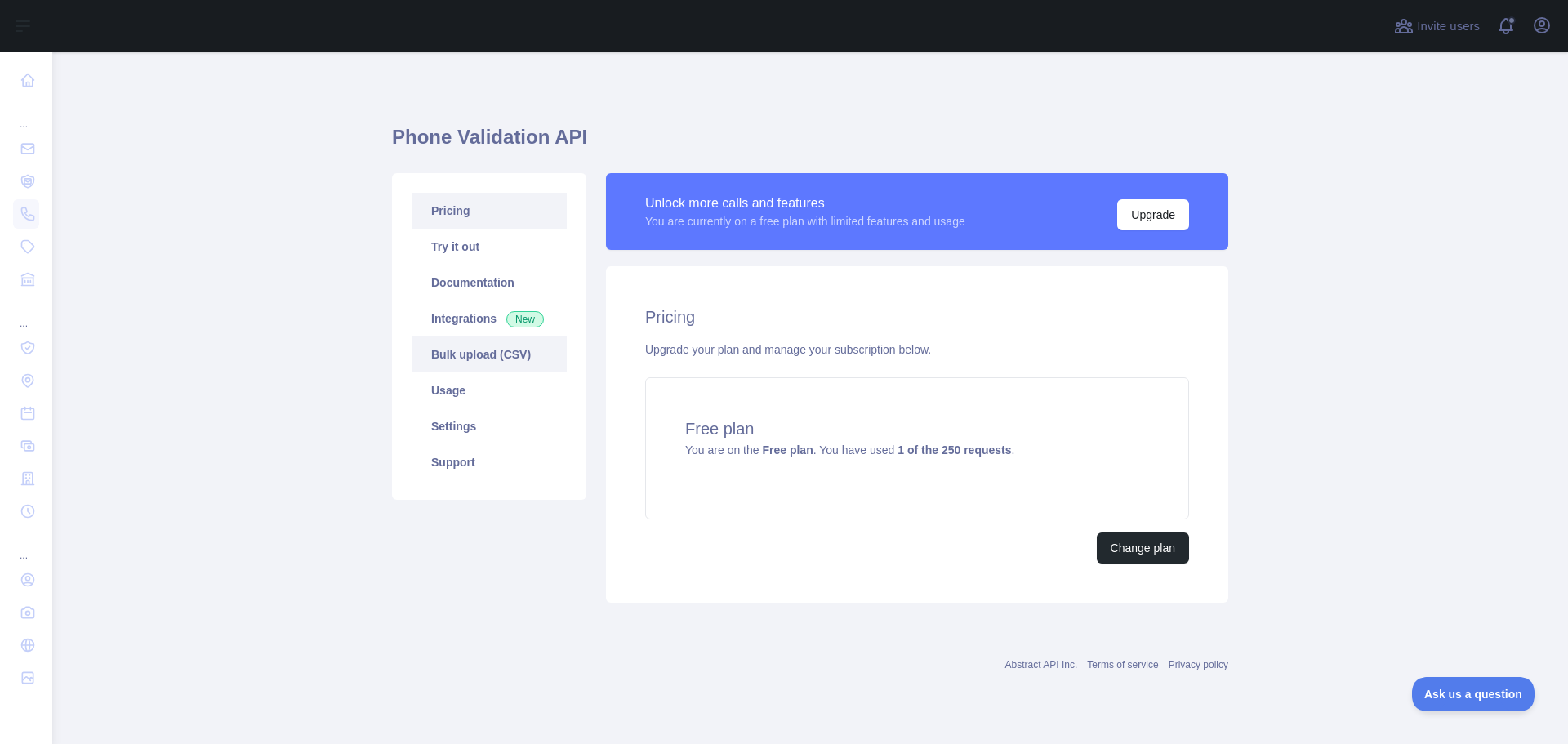
click at [490, 362] on link "Bulk upload (CSV)" at bounding box center [488, 355] width 155 height 36
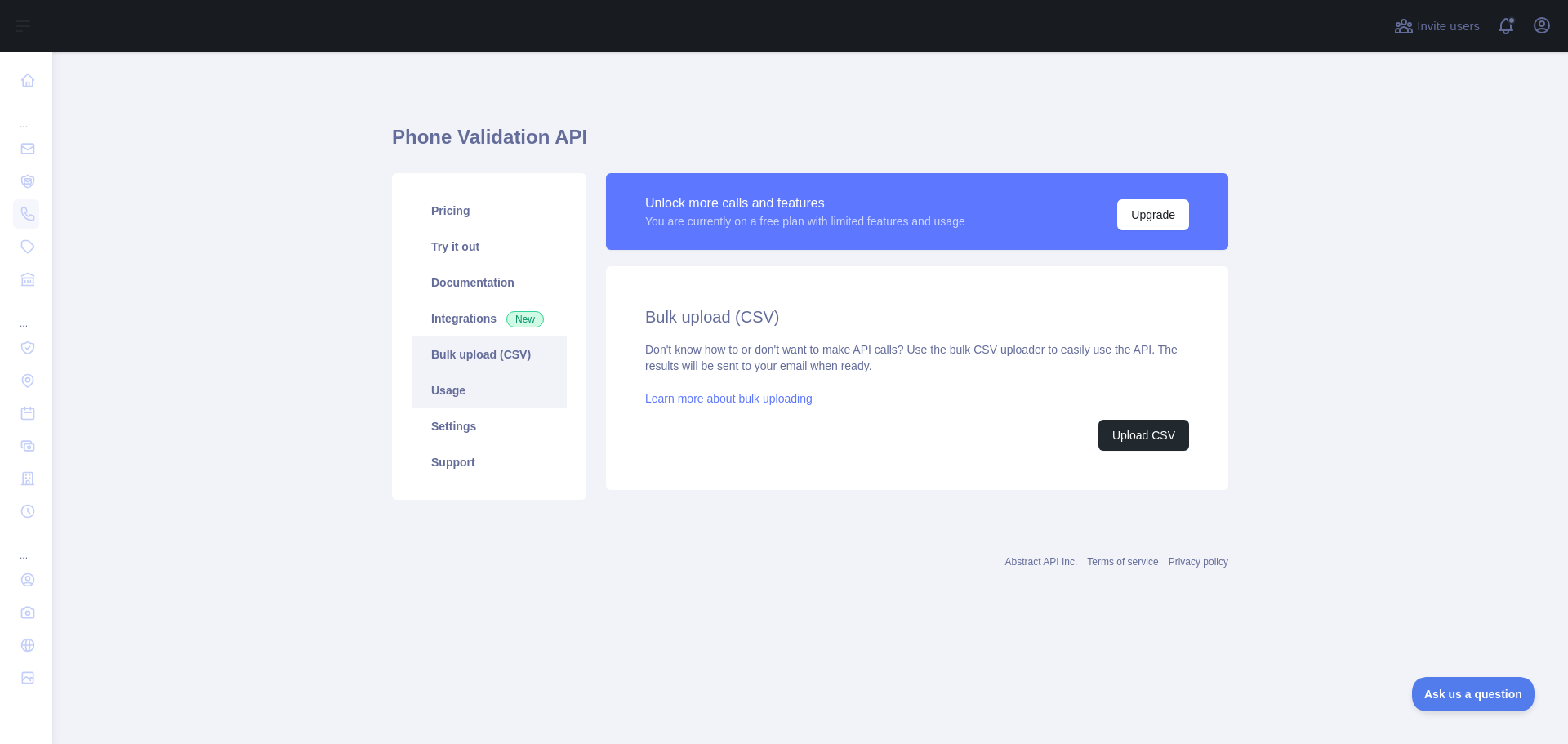
click at [477, 384] on link "Usage" at bounding box center [488, 390] width 155 height 36
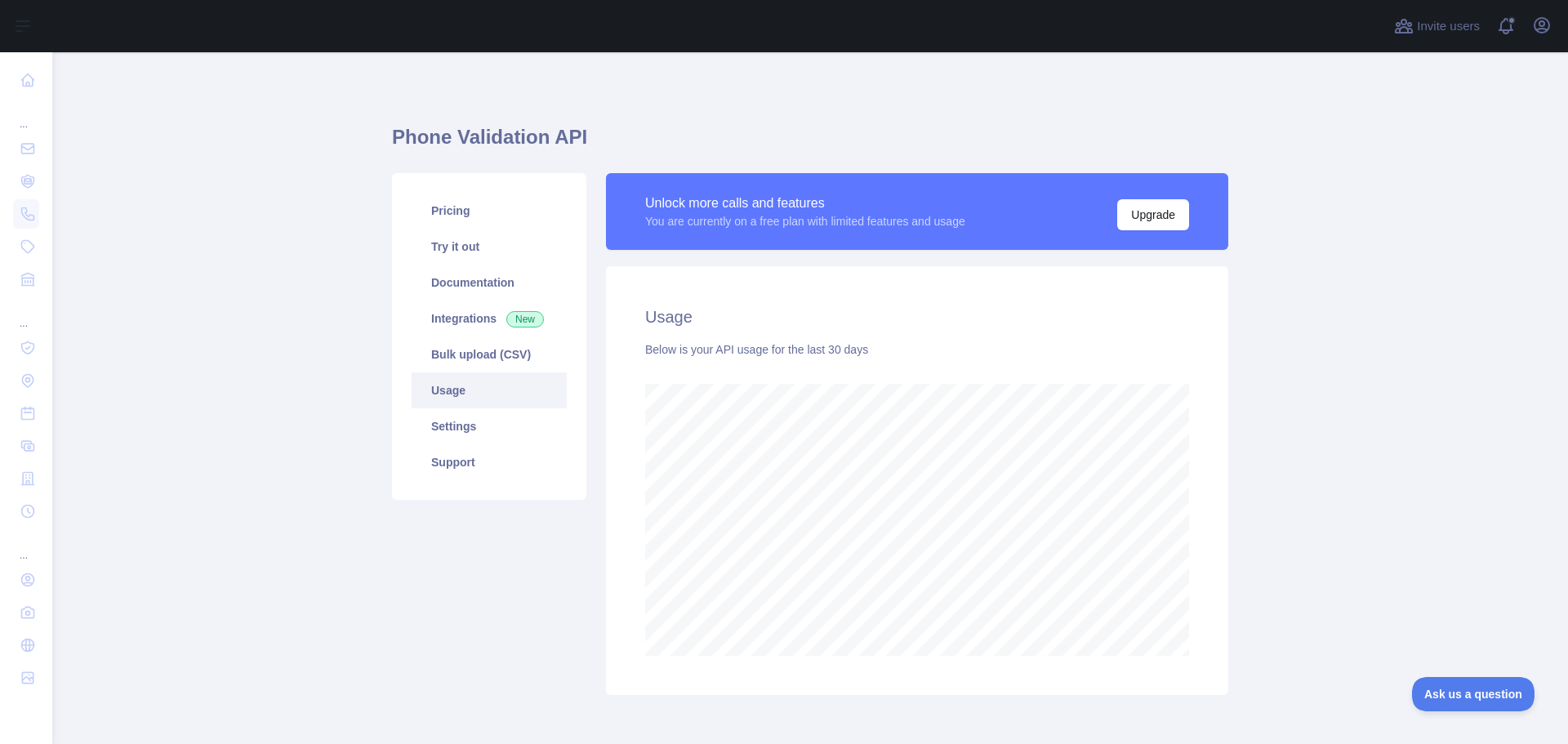
scroll to position [692, 1503]
click at [482, 419] on link "Settings" at bounding box center [488, 426] width 155 height 36
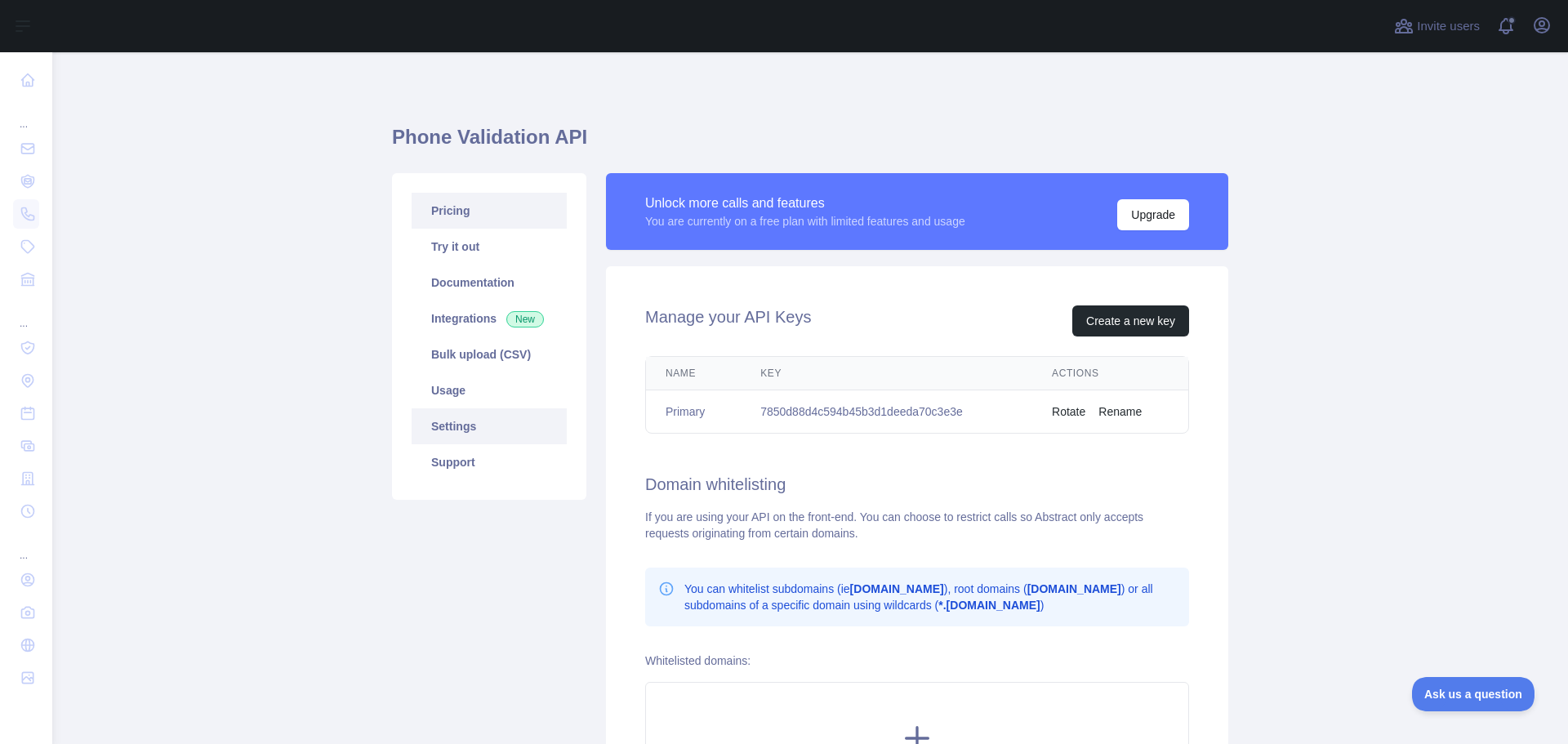
click at [489, 207] on link "Pricing" at bounding box center [488, 211] width 155 height 36
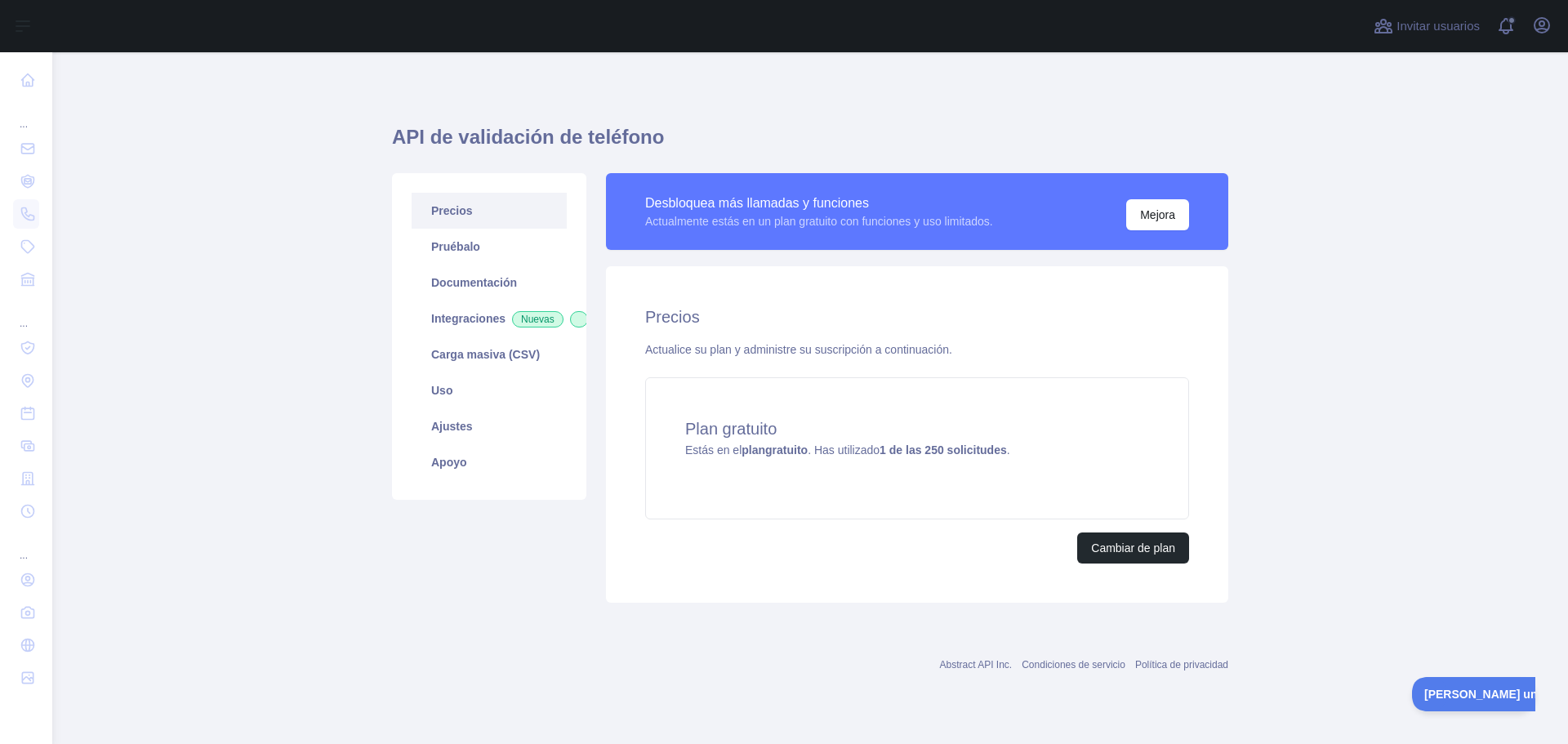
click at [1347, 322] on main "API de validación de teléfono Precios Pruébalo Documentación Integraciones Nuev…" at bounding box center [810, 398] width 1516 height 692
click at [517, 235] on link "Pruébalo" at bounding box center [488, 247] width 155 height 36
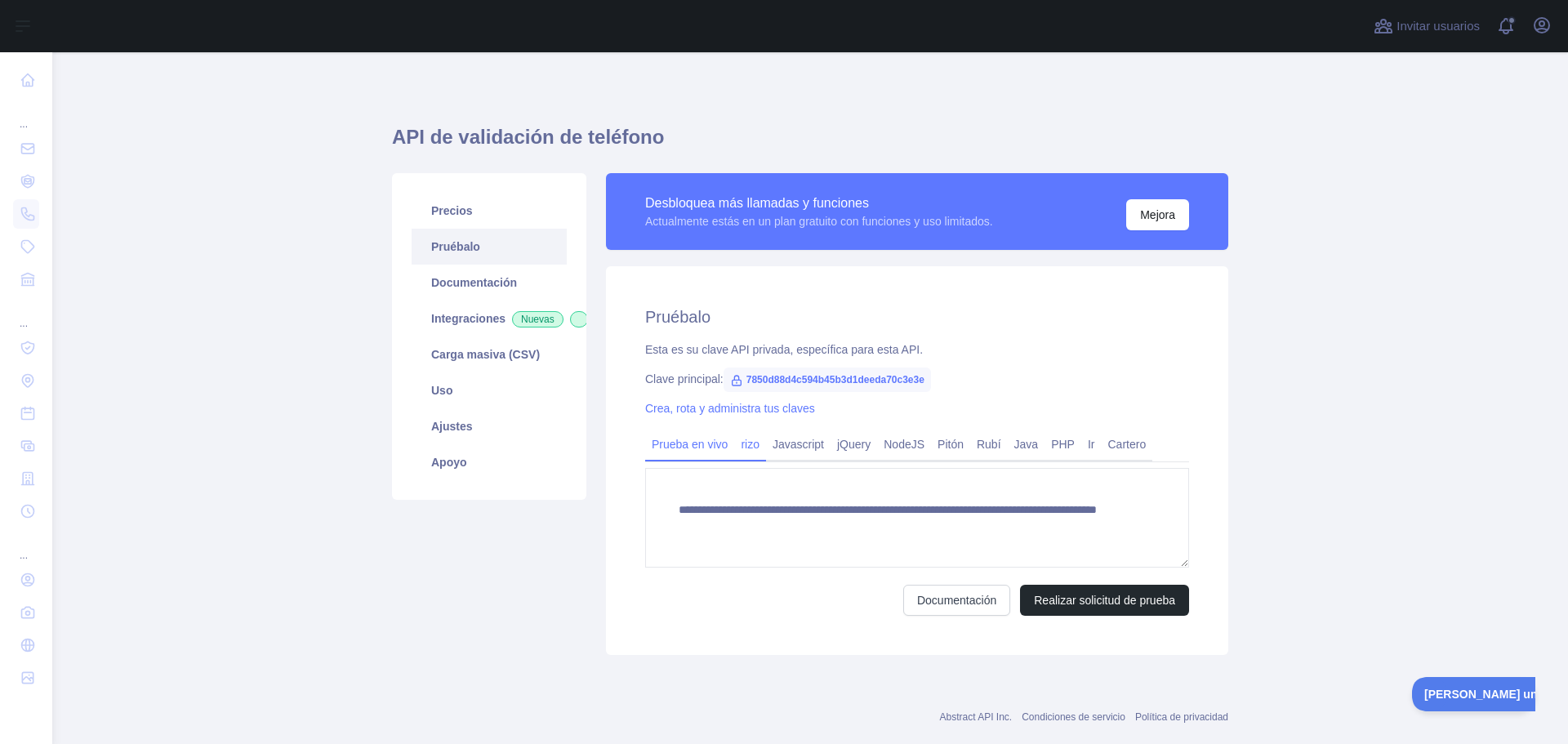
click at [749, 447] on font "rizo" at bounding box center [750, 444] width 19 height 13
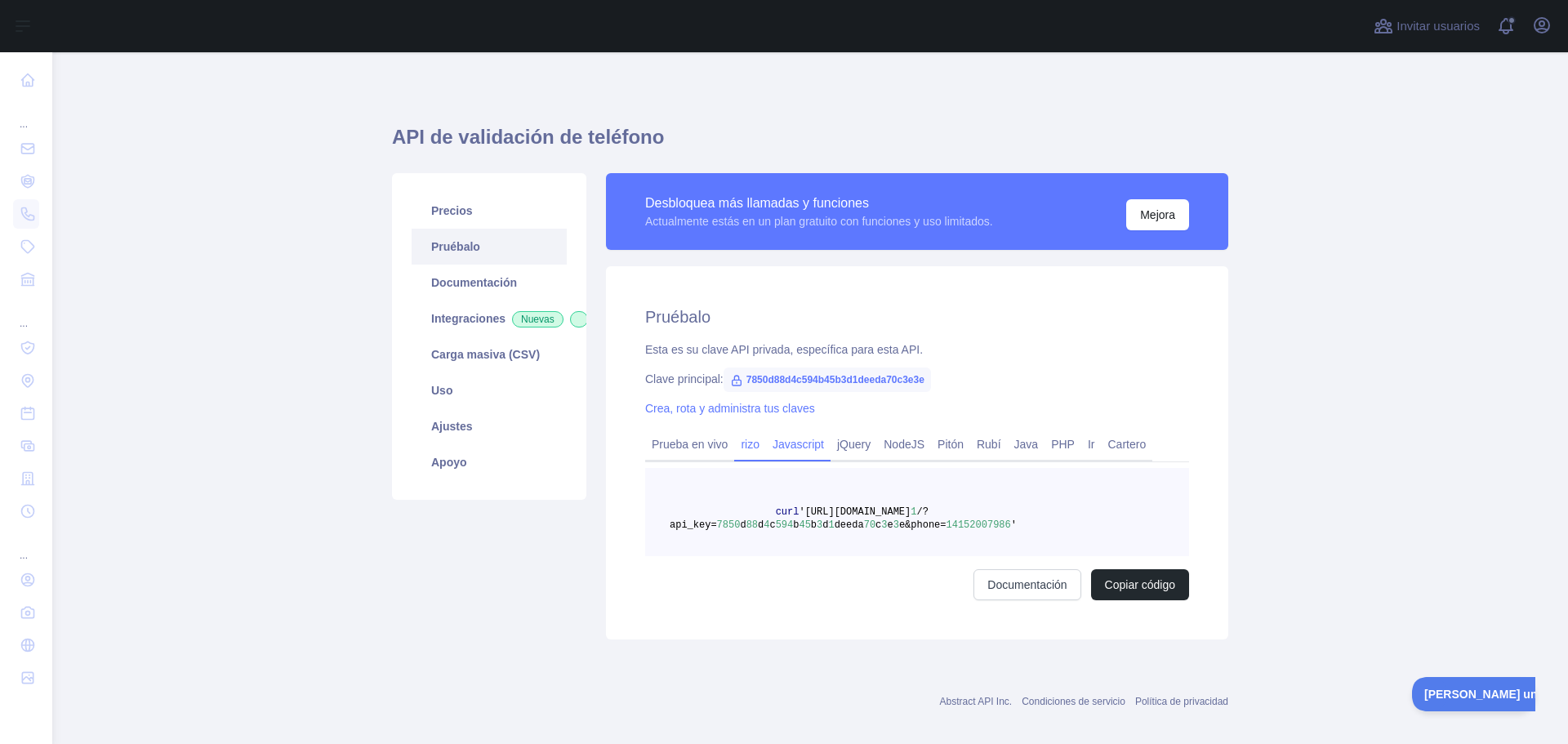
click at [792, 440] on font "Javascript" at bounding box center [798, 444] width 52 height 13
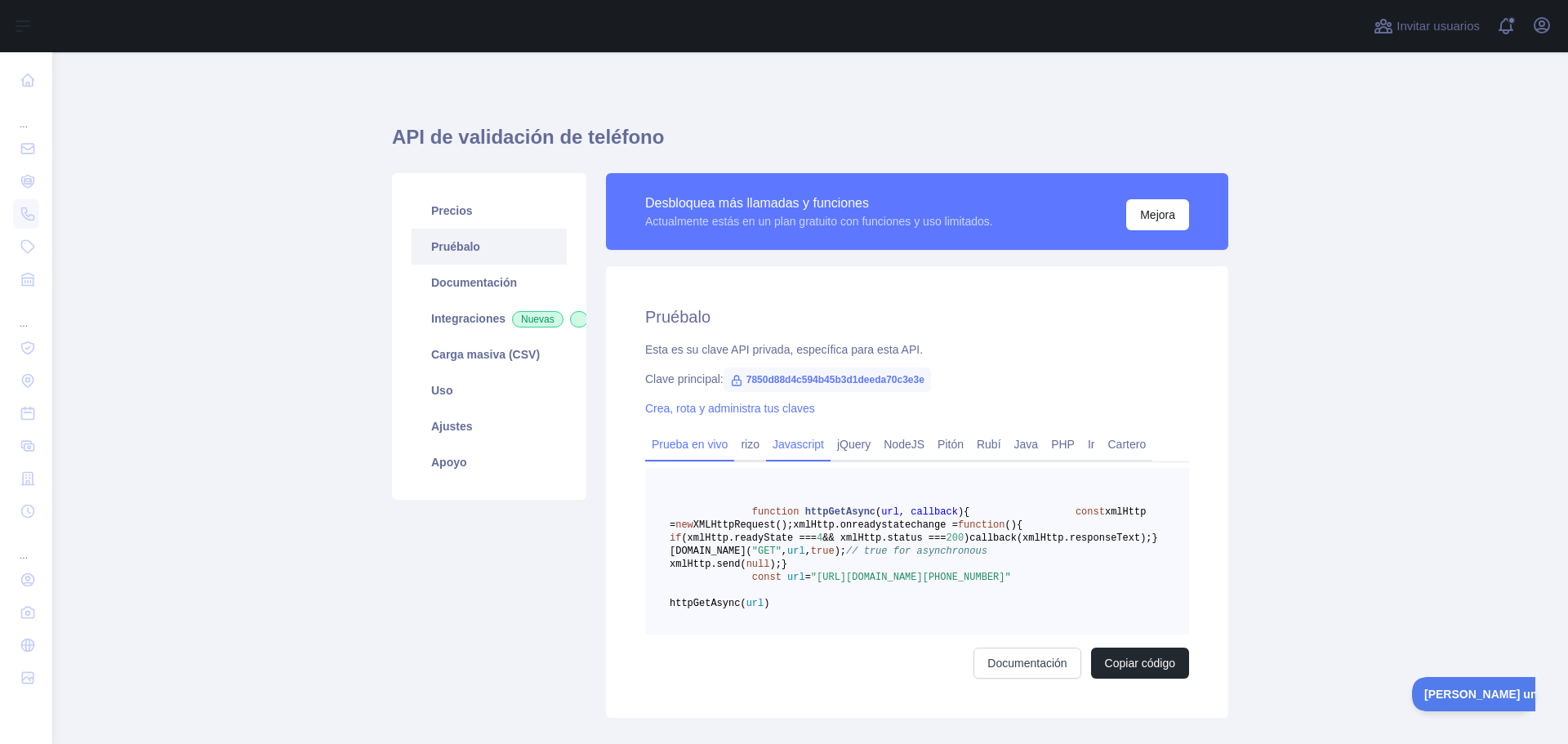
click at [695, 440] on font "Prueba en vivo" at bounding box center [690, 444] width 76 height 13
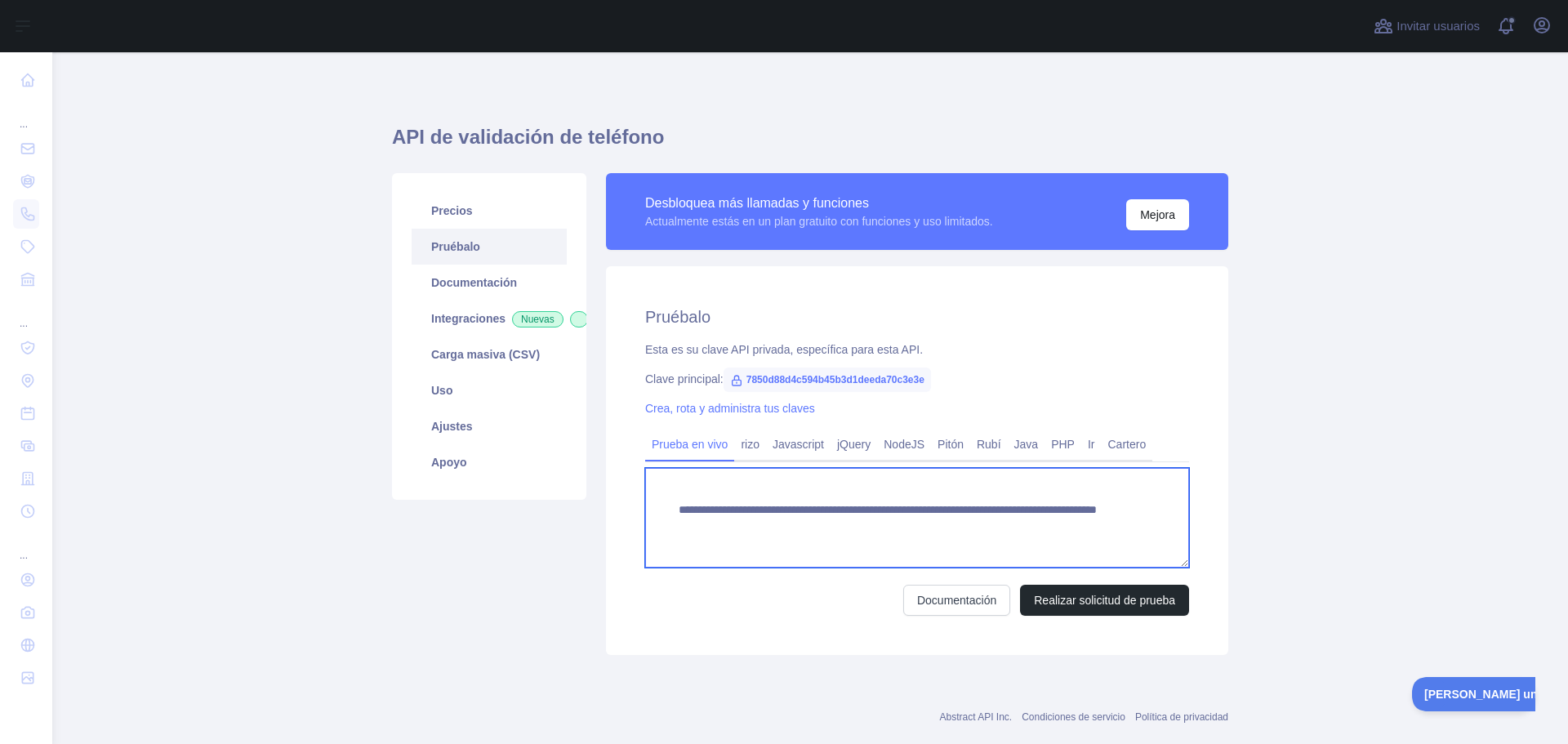
click at [860, 511] on textarea "**********" at bounding box center [917, 518] width 544 height 99
type textarea "**********"
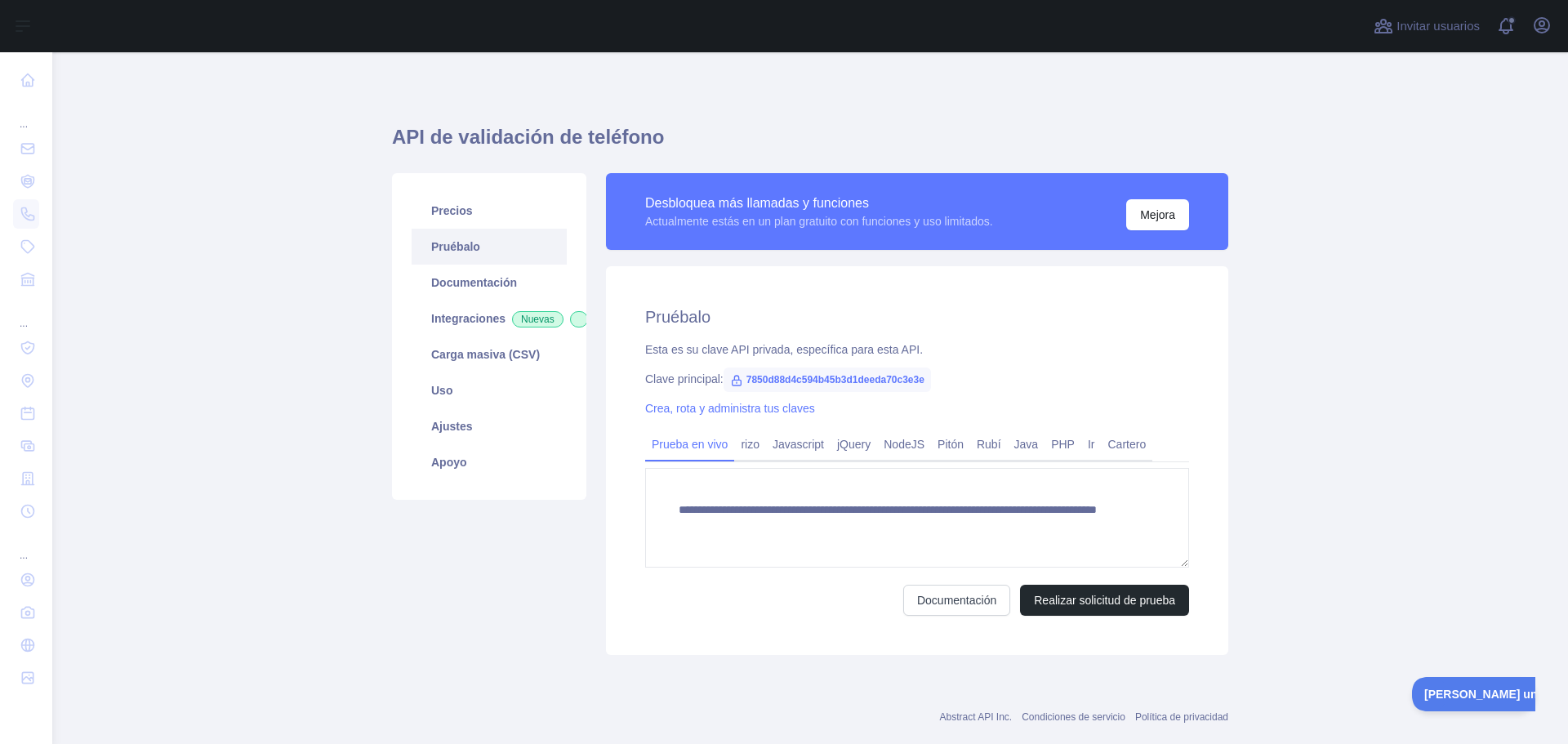
click at [718, 447] on font "Prueba en vivo" at bounding box center [690, 444] width 76 height 13
click at [734, 447] on link "rizo" at bounding box center [750, 444] width 31 height 26
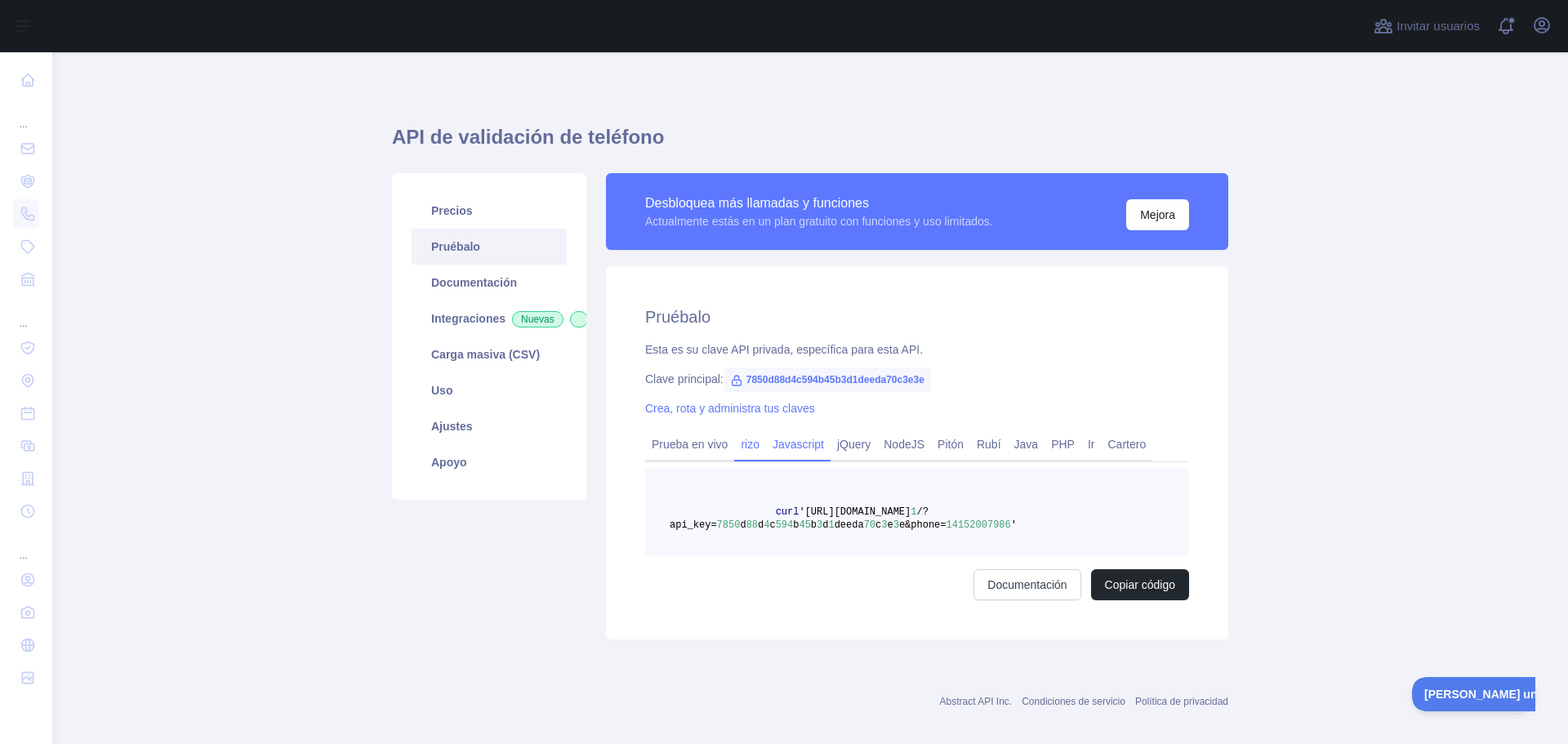
click at [786, 439] on font "Javascript" at bounding box center [798, 444] width 52 height 13
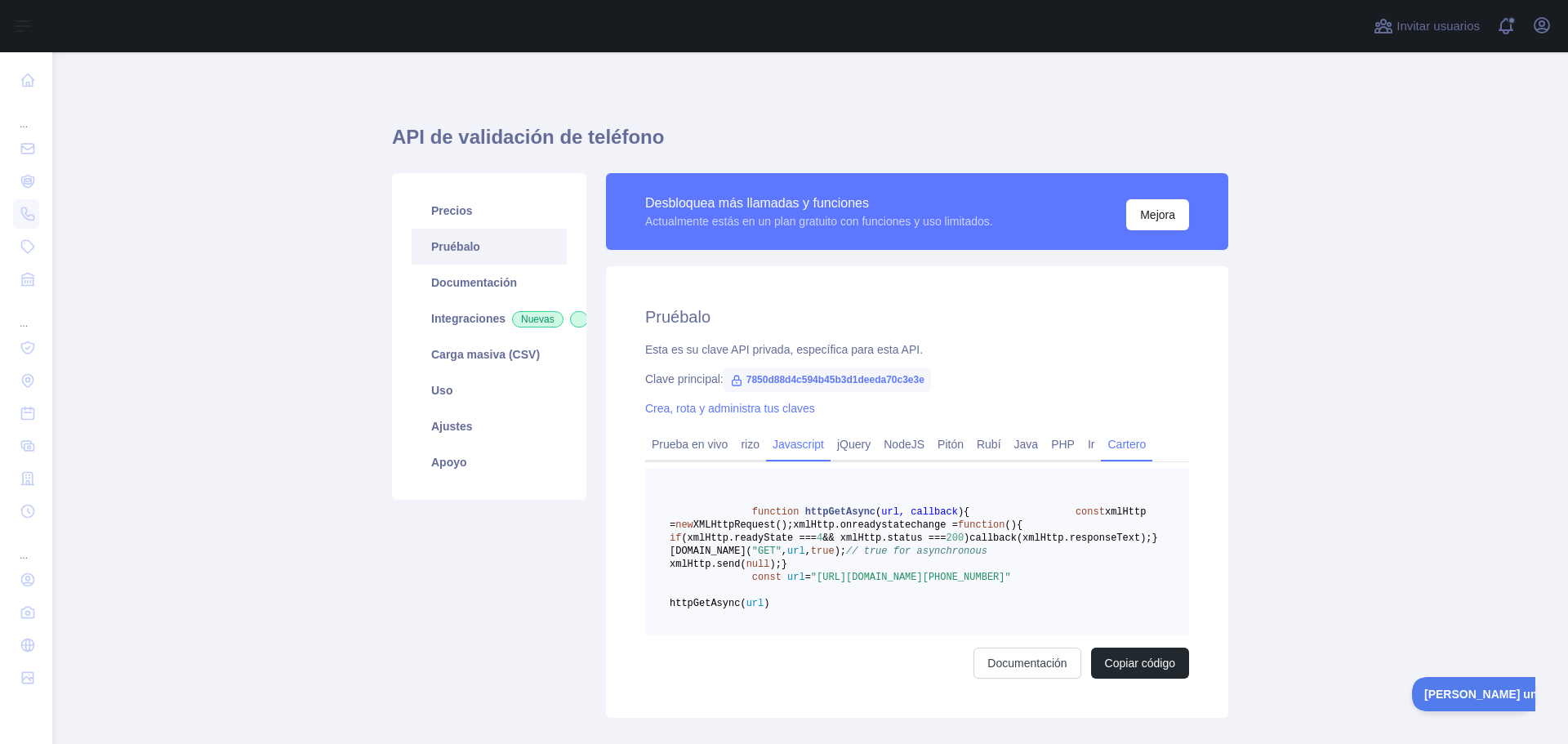
click at [1126, 446] on font "Cartero" at bounding box center [1126, 444] width 38 height 13
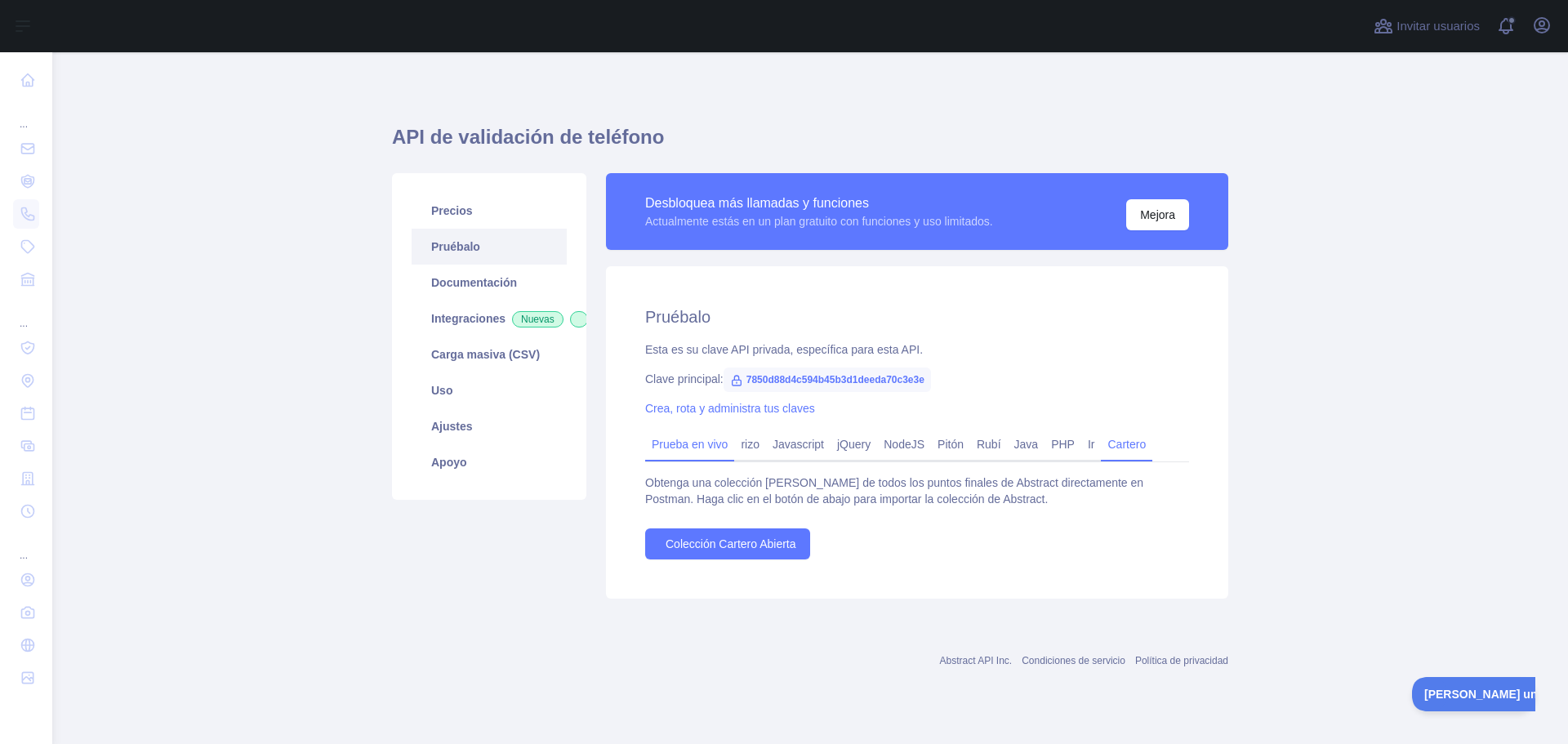
click at [684, 453] on link "Prueba en vivo" at bounding box center [689, 444] width 89 height 26
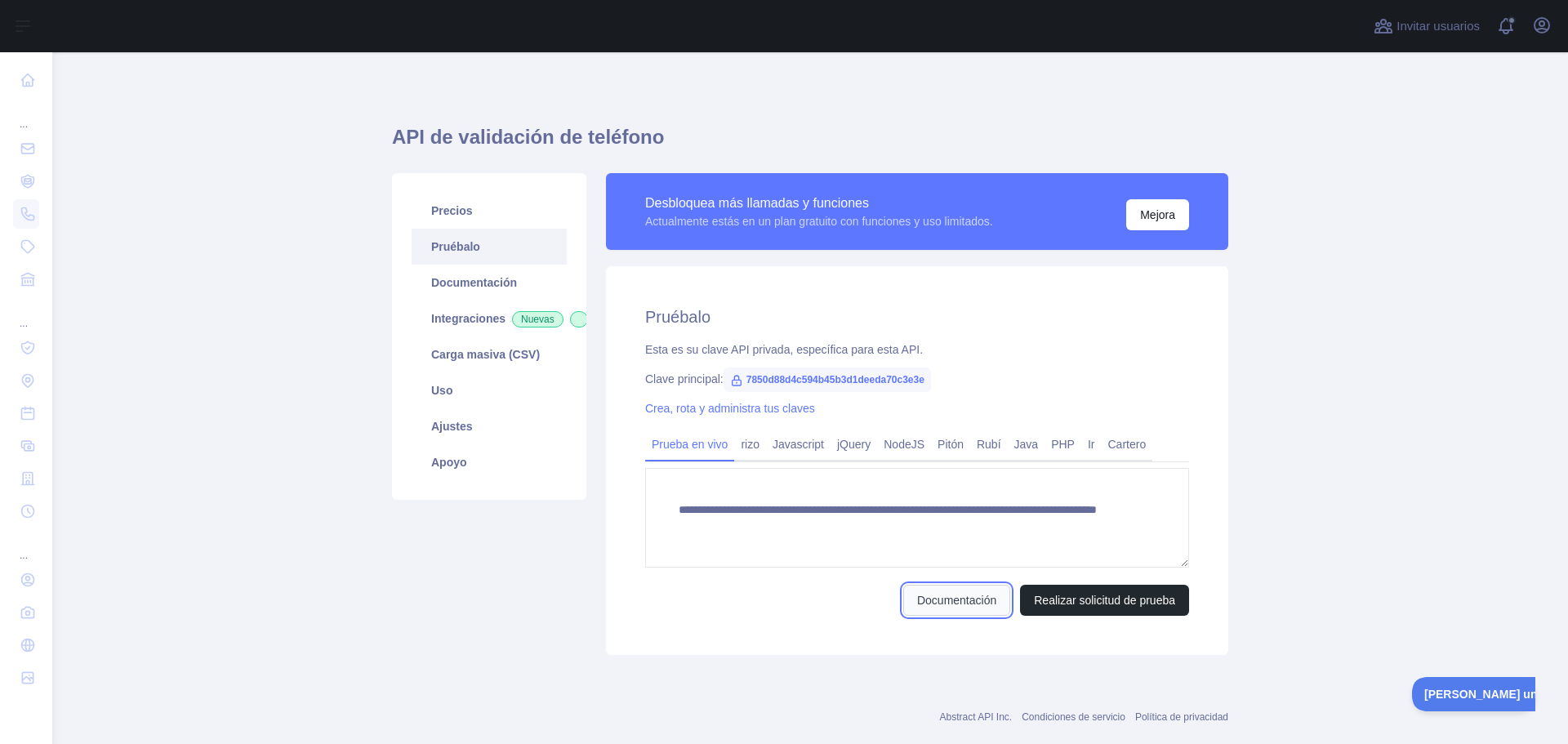
click at [1001, 605] on link "Documentación" at bounding box center [957, 600] width 107 height 31
